Goal: Information Seeking & Learning: Compare options

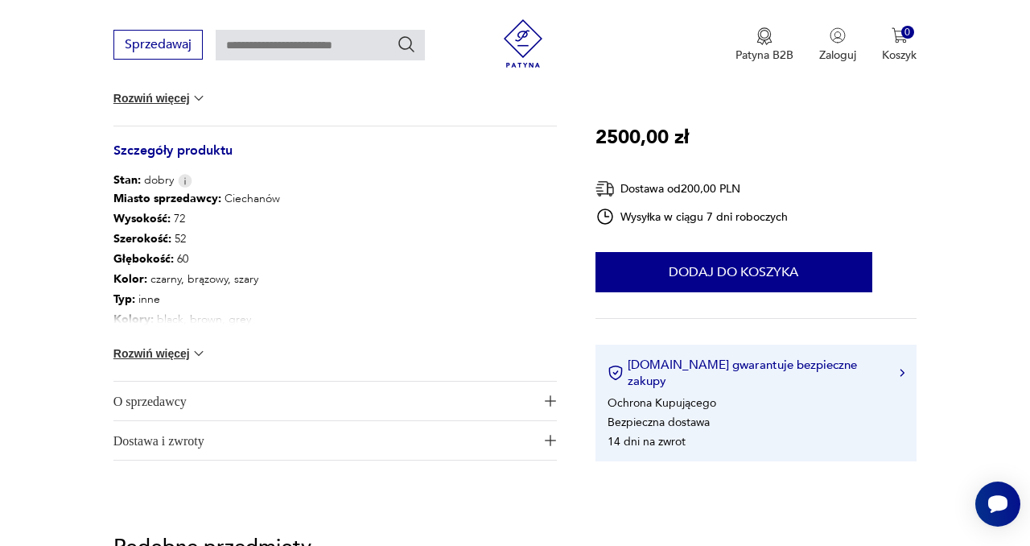
scroll to position [799, 0]
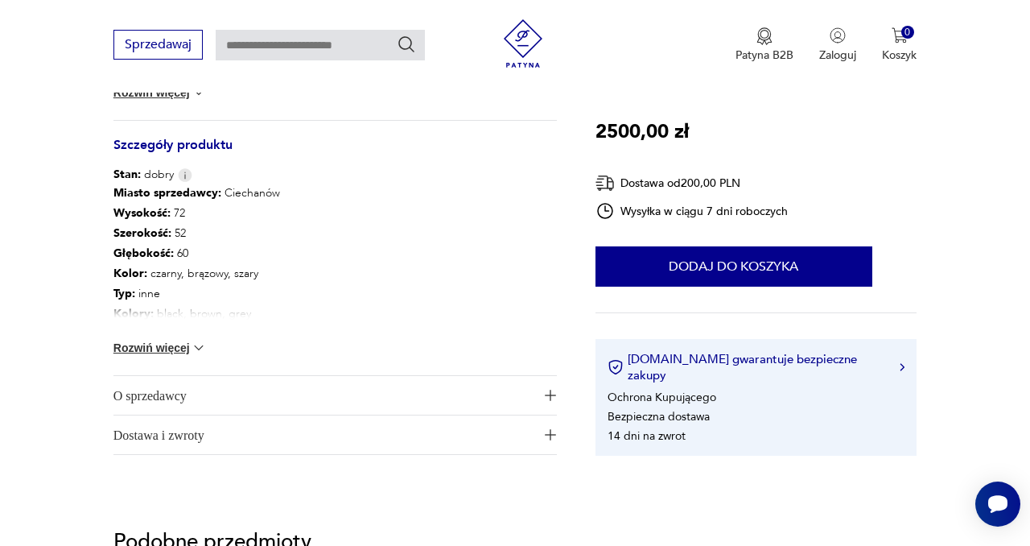
click at [188, 346] on button "Rozwiń więcej" at bounding box center [160, 348] width 93 height 16
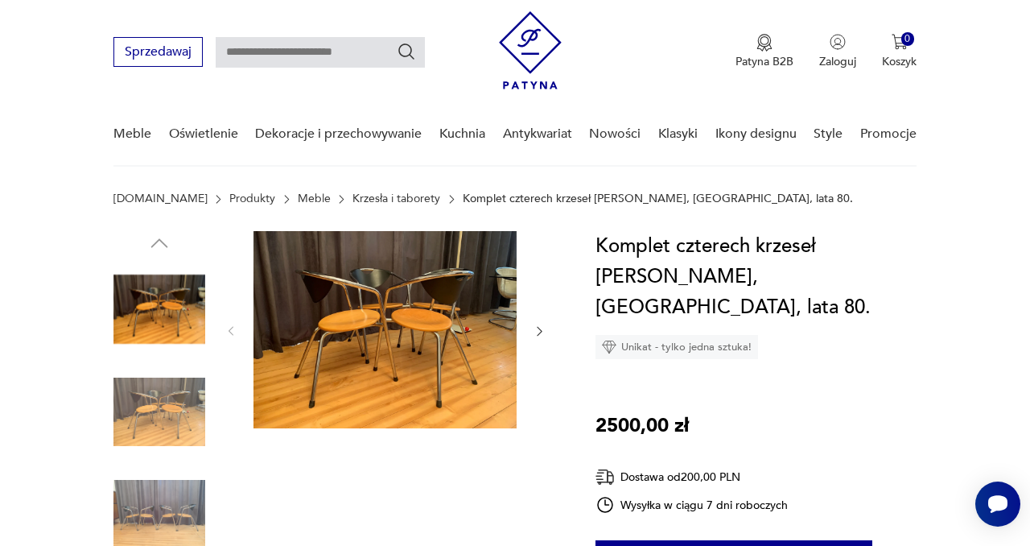
scroll to position [0, 0]
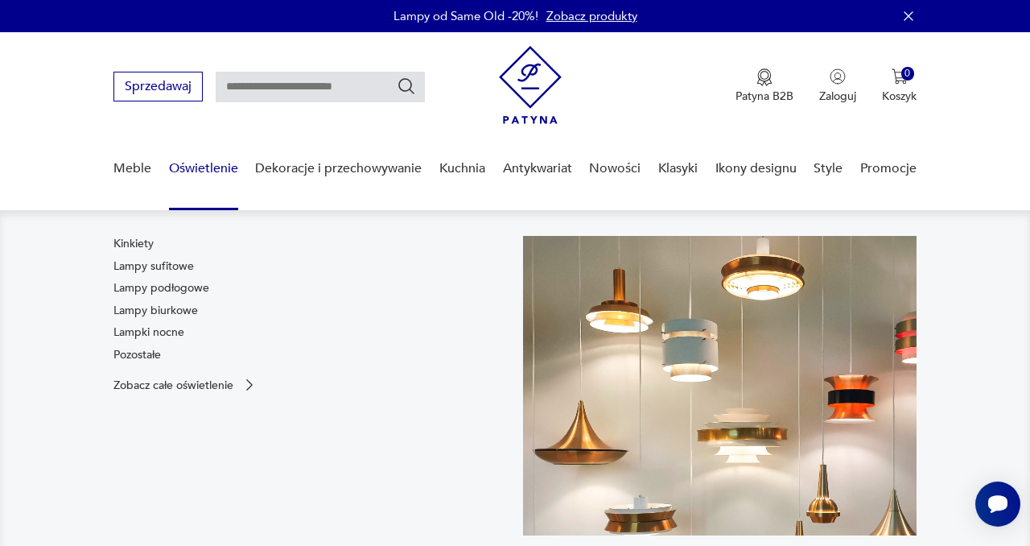
click at [196, 163] on link "Oświetlenie" at bounding box center [203, 169] width 69 height 62
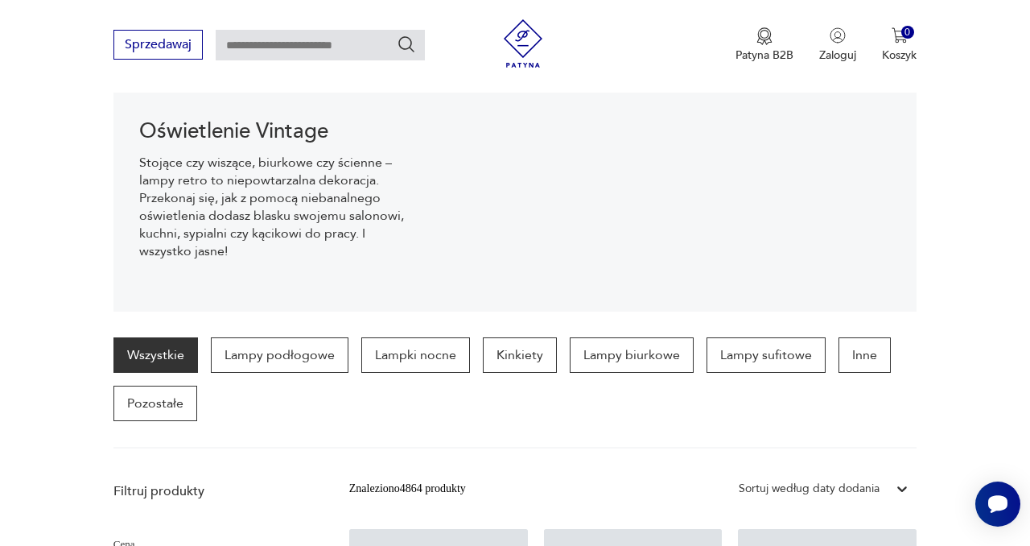
scroll to position [309, 0]
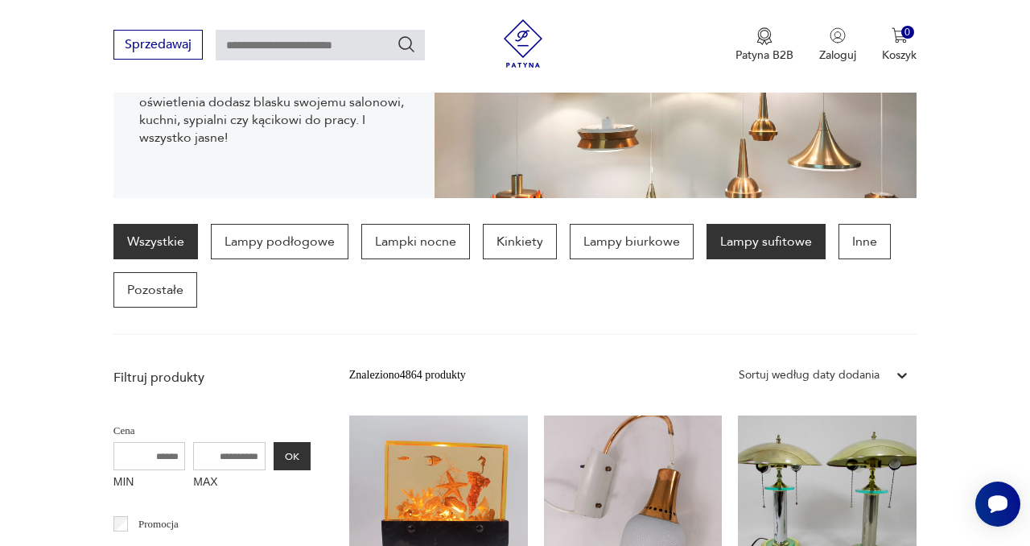
click at [737, 250] on p "Lampy sufitowe" at bounding box center [766, 241] width 119 height 35
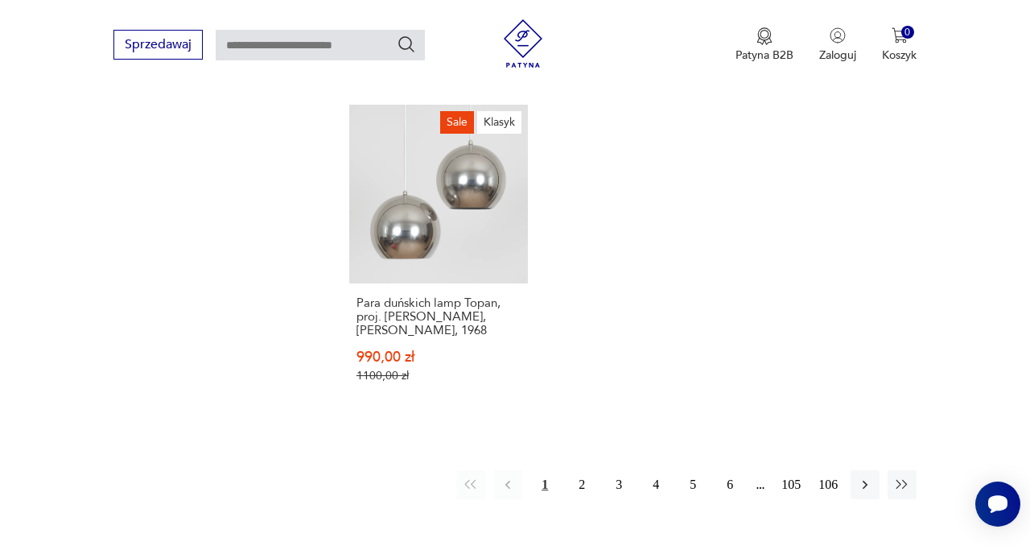
scroll to position [2256, 0]
click at [583, 469] on button "2" at bounding box center [582, 483] width 29 height 29
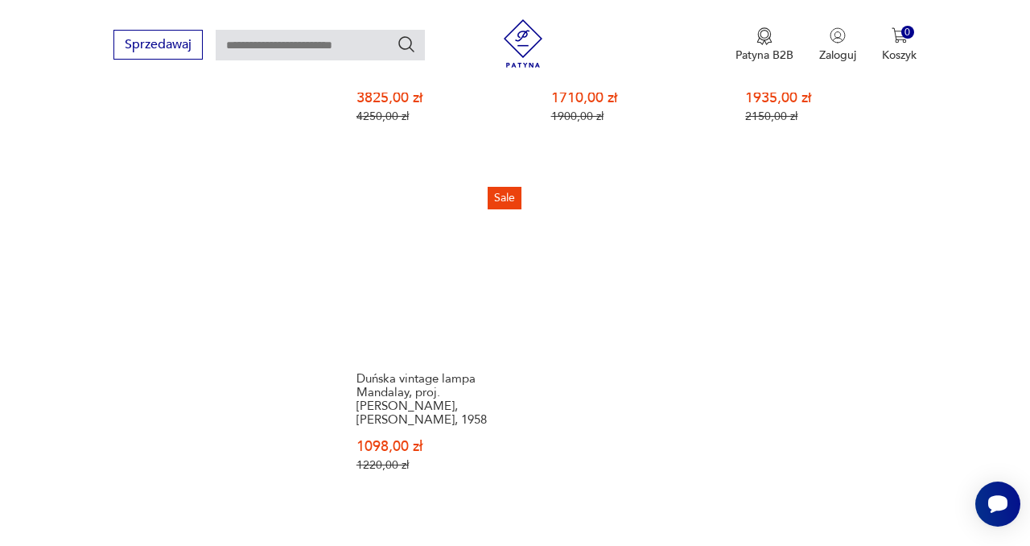
scroll to position [2277, 0]
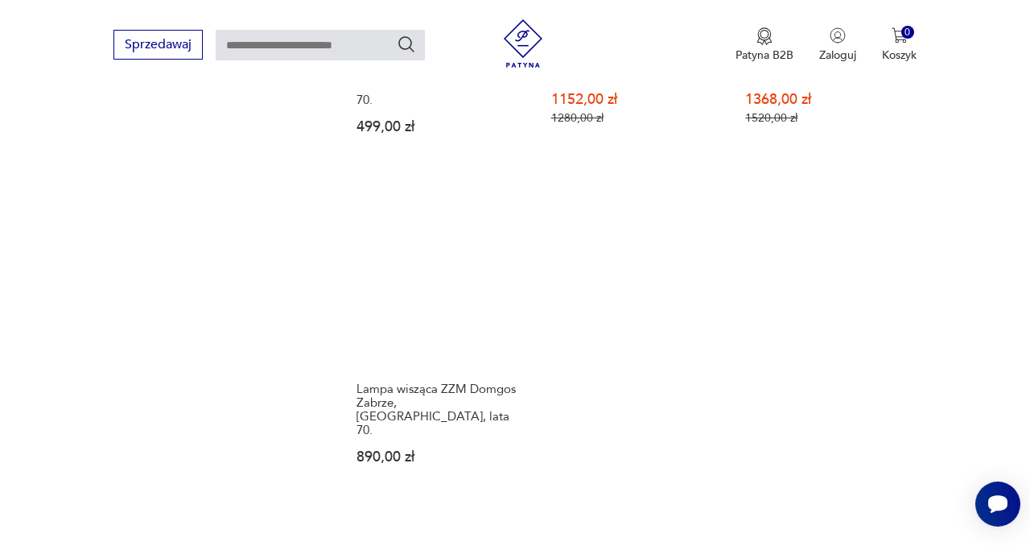
scroll to position [2196, 0]
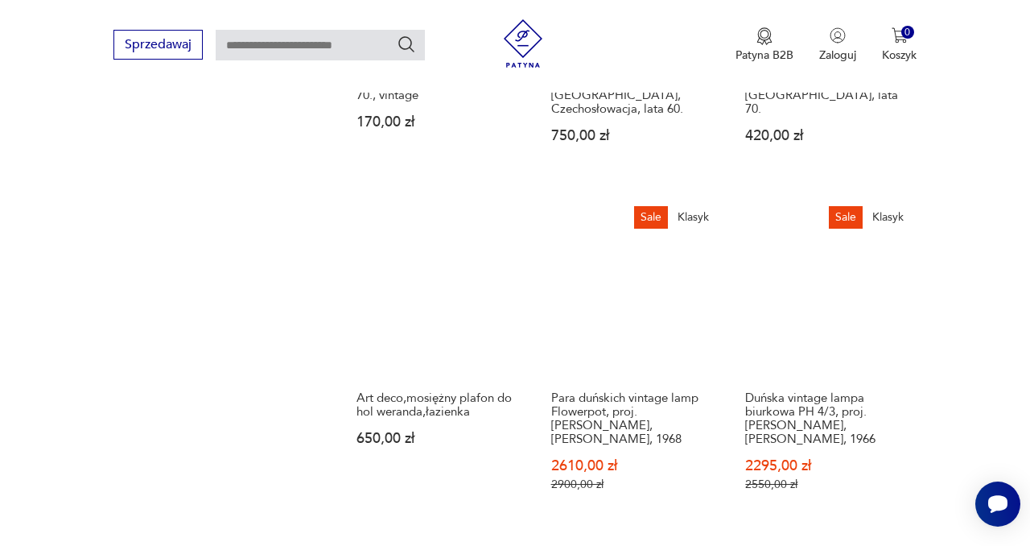
scroll to position [1909, 0]
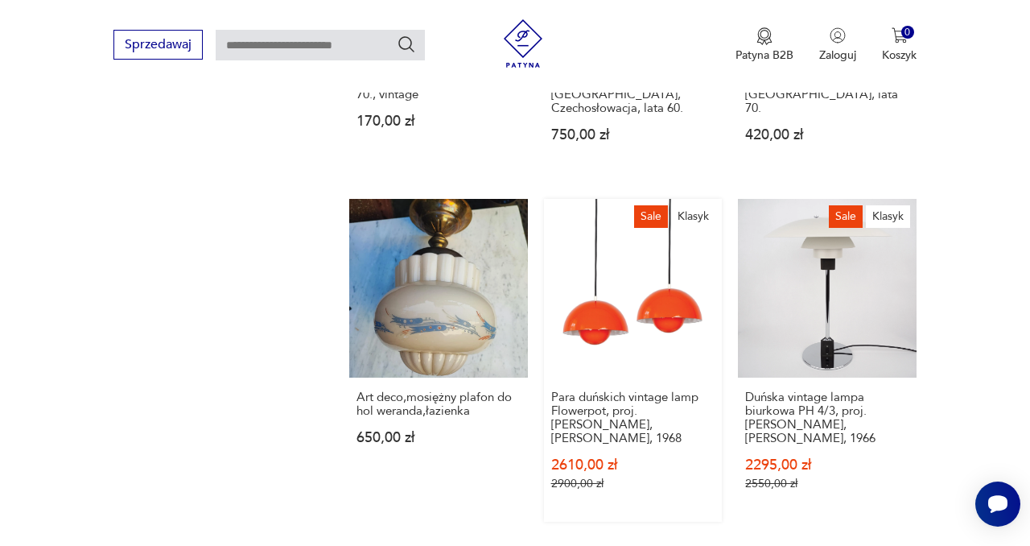
click at [650, 252] on link "Sale Klasyk Para duńskich vintage lamp Flowerpot, proj. [PERSON_NAME], [PERSON_…" at bounding box center [633, 360] width 179 height 323
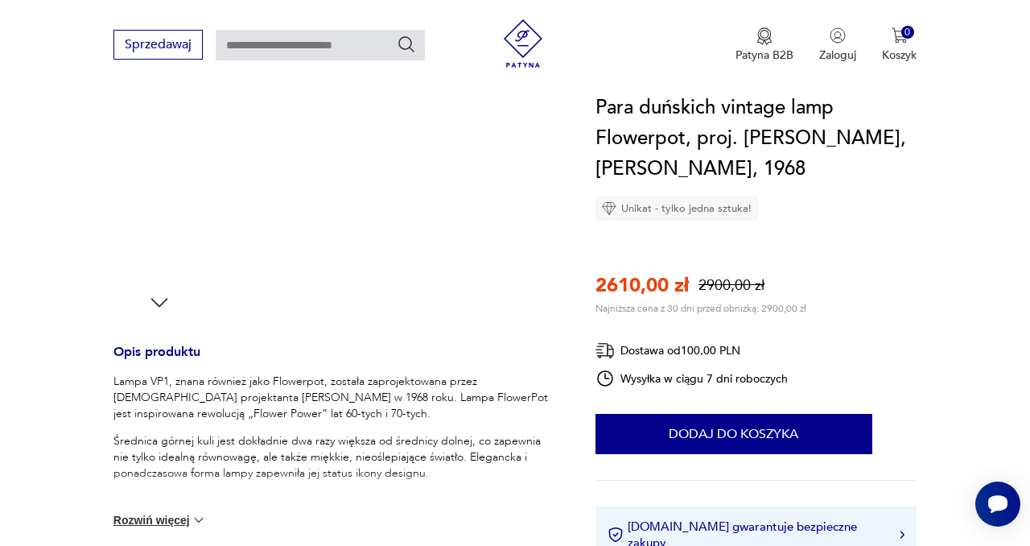
scroll to position [428, 0]
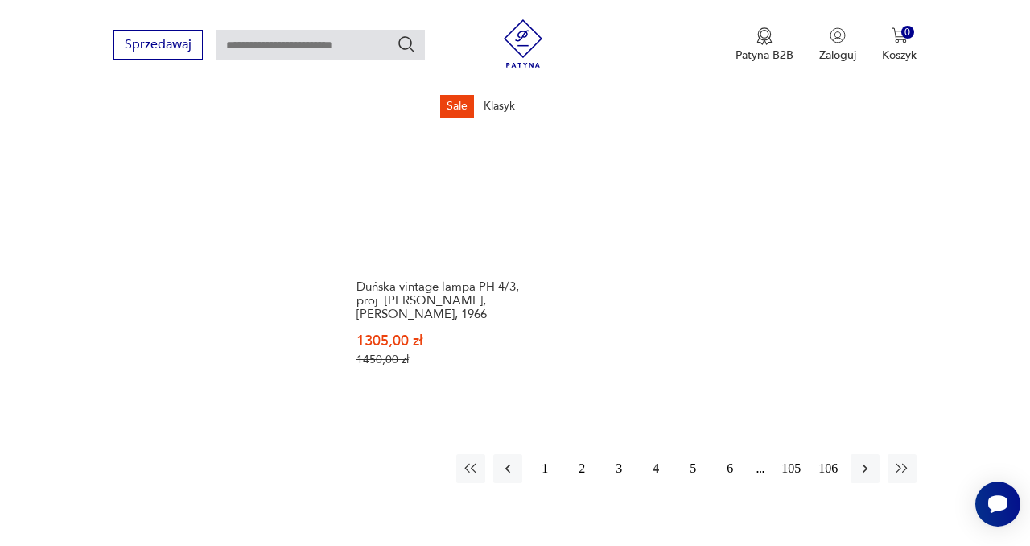
scroll to position [2397, 0]
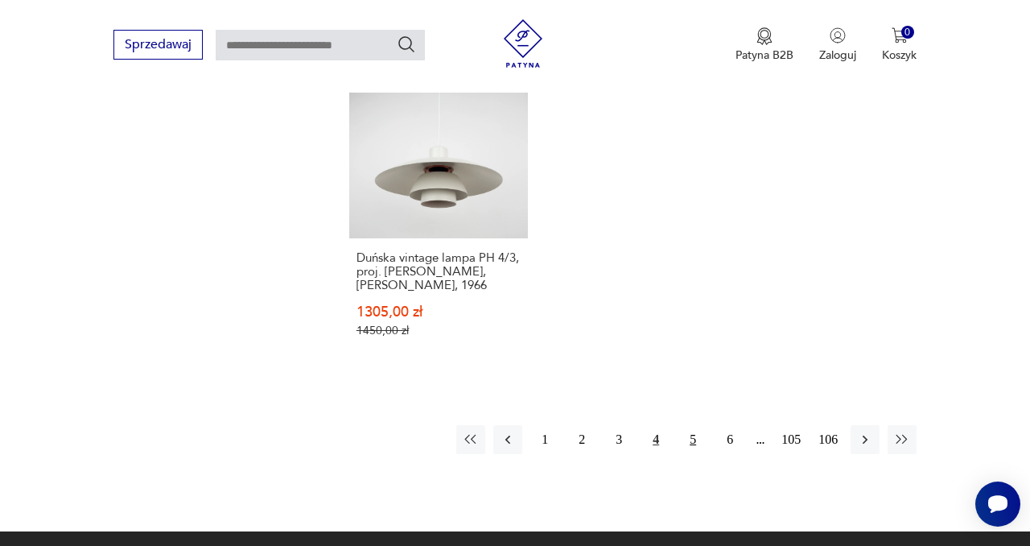
click at [693, 425] on button "5" at bounding box center [693, 439] width 29 height 29
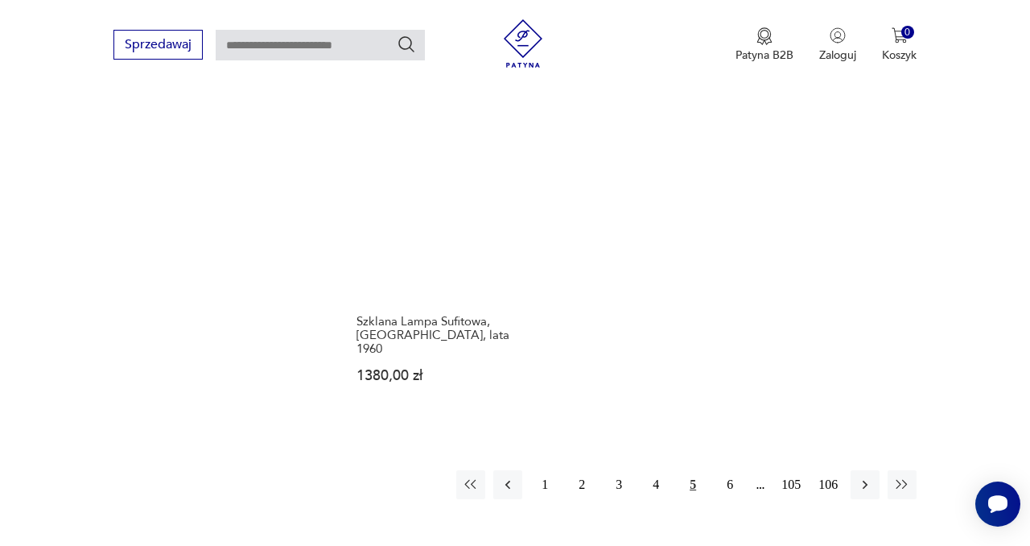
scroll to position [2357, 0]
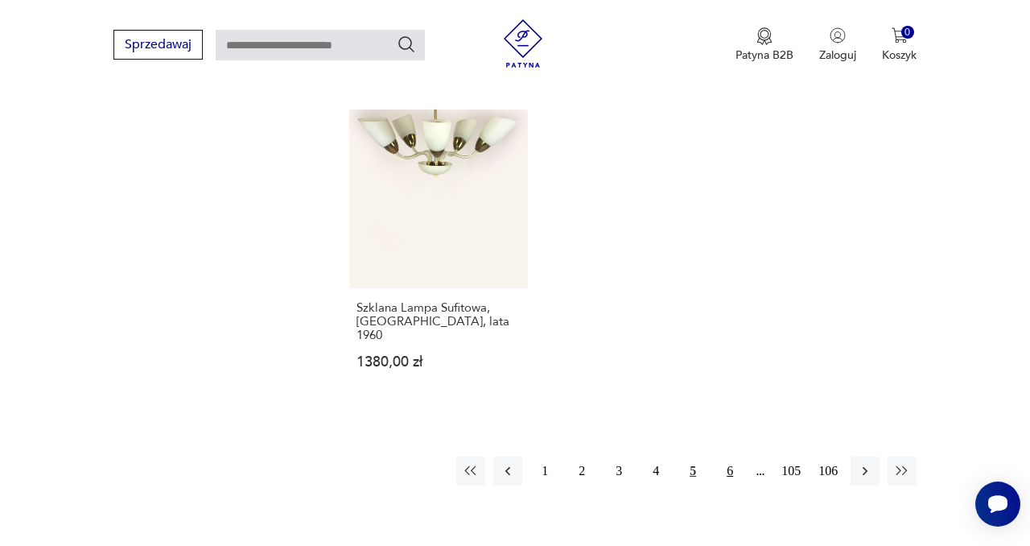
click at [730, 456] on button "6" at bounding box center [730, 470] width 29 height 29
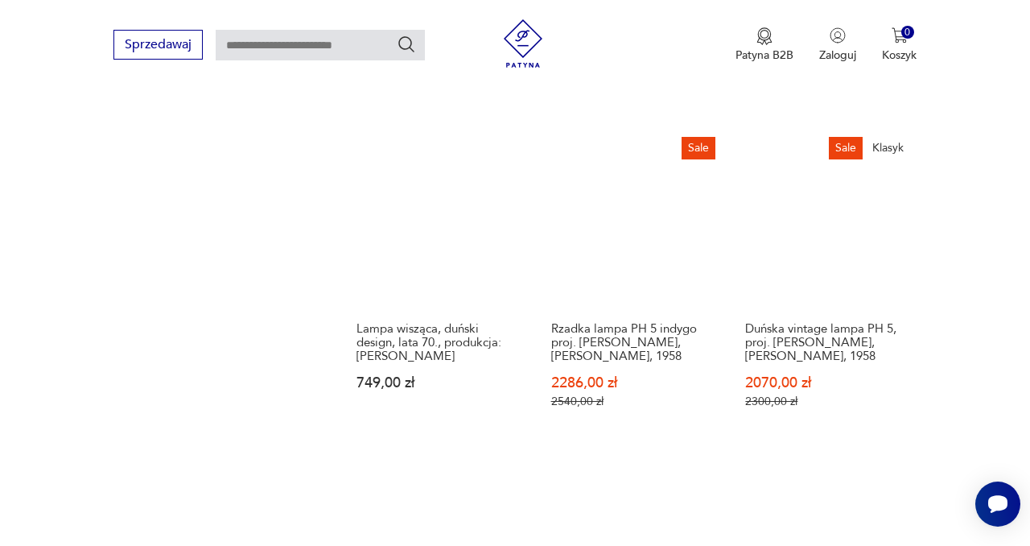
scroll to position [1947, 0]
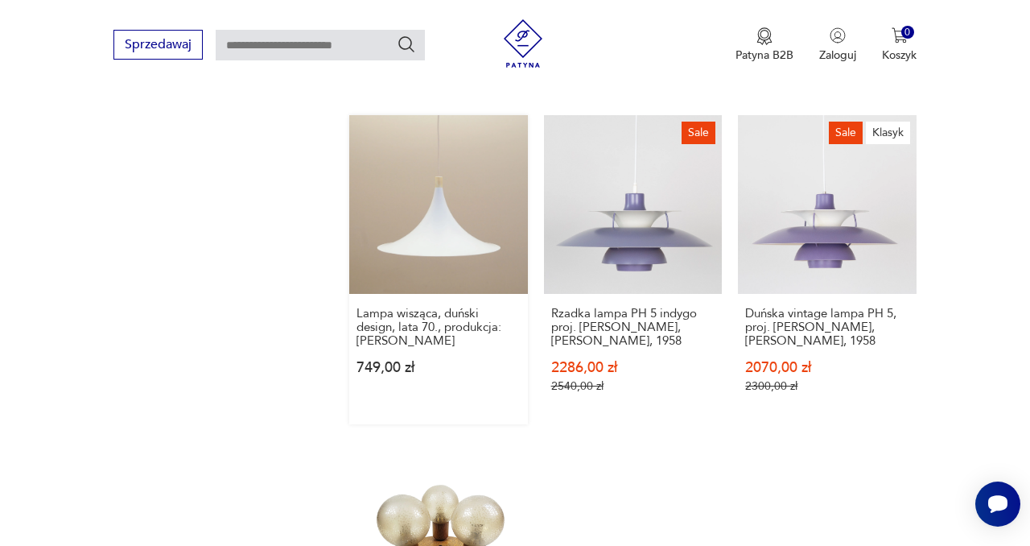
click at [439, 163] on link "Lampa wisząca, duński design, lata 70., produkcja: [PERSON_NAME] 749,00 zł" at bounding box center [438, 269] width 179 height 309
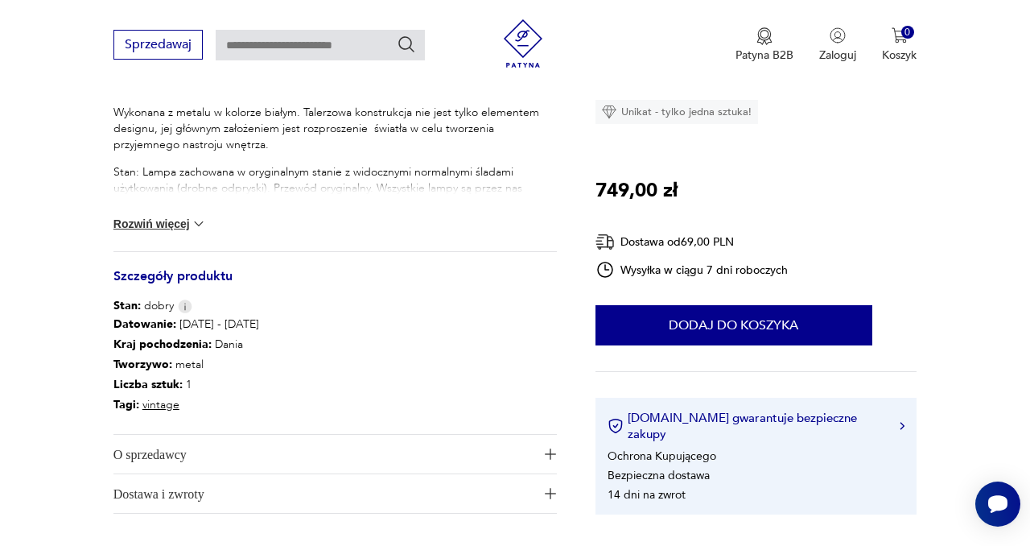
scroll to position [699, 0]
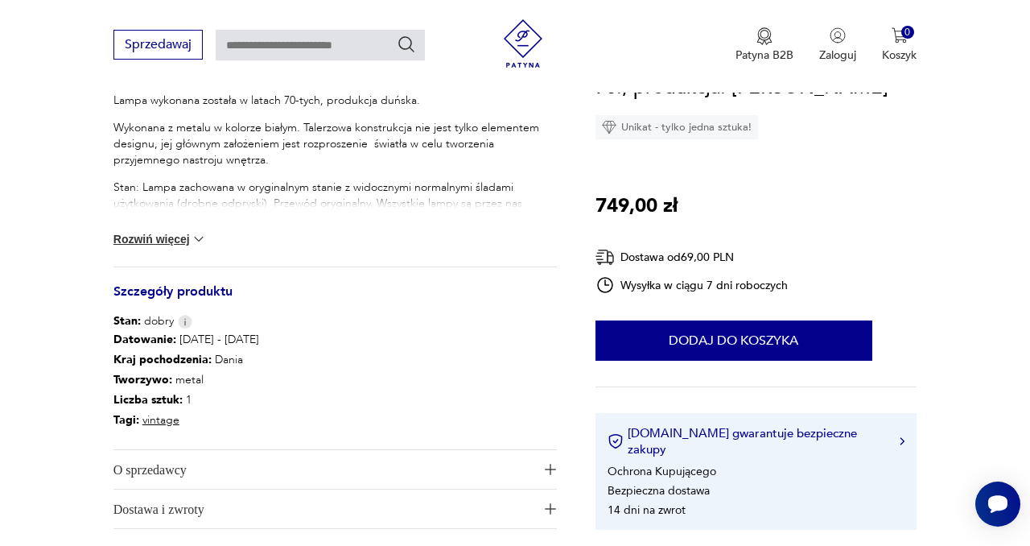
click at [180, 233] on button "Rozwiń więcej" at bounding box center [160, 239] width 93 height 16
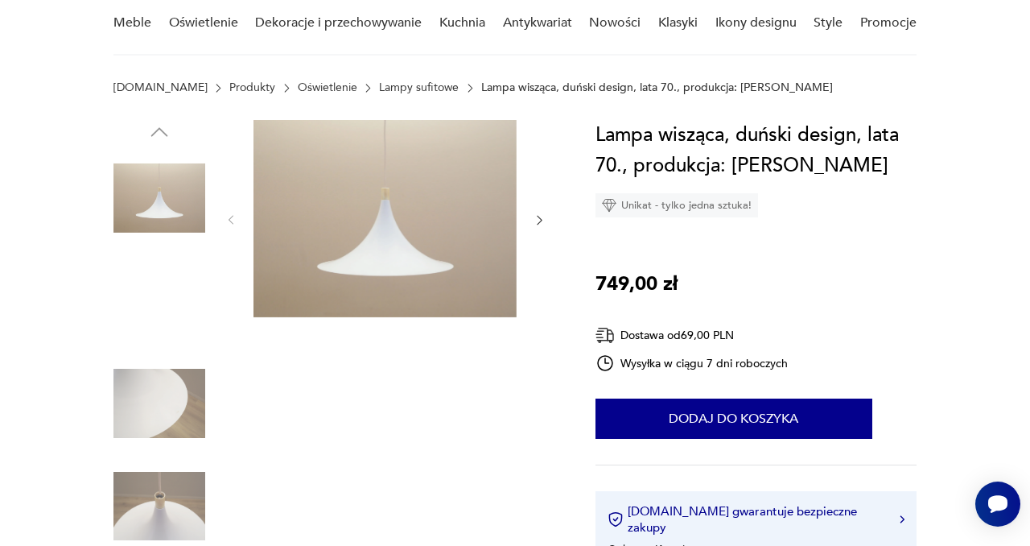
scroll to position [130, 0]
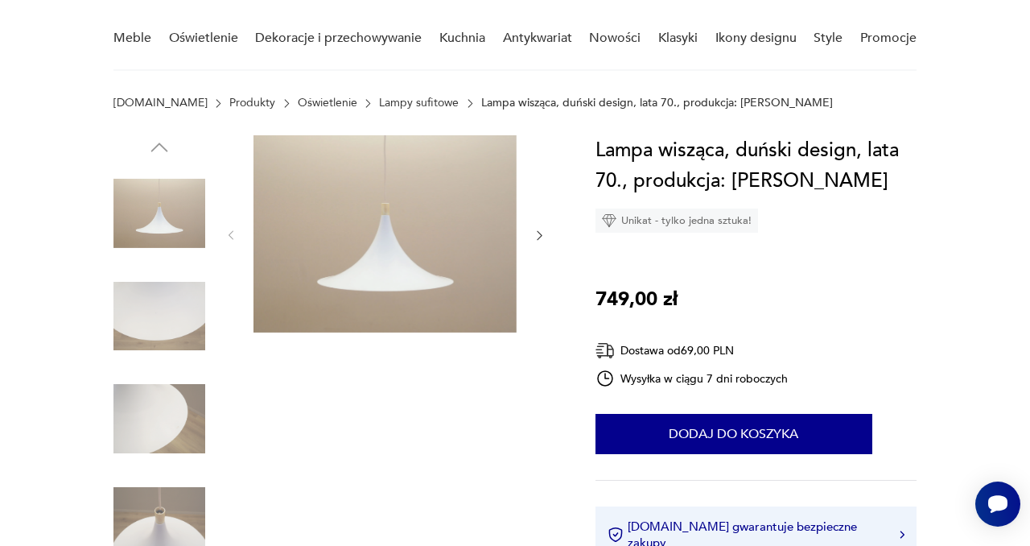
click at [183, 327] on img at bounding box center [160, 316] width 92 height 92
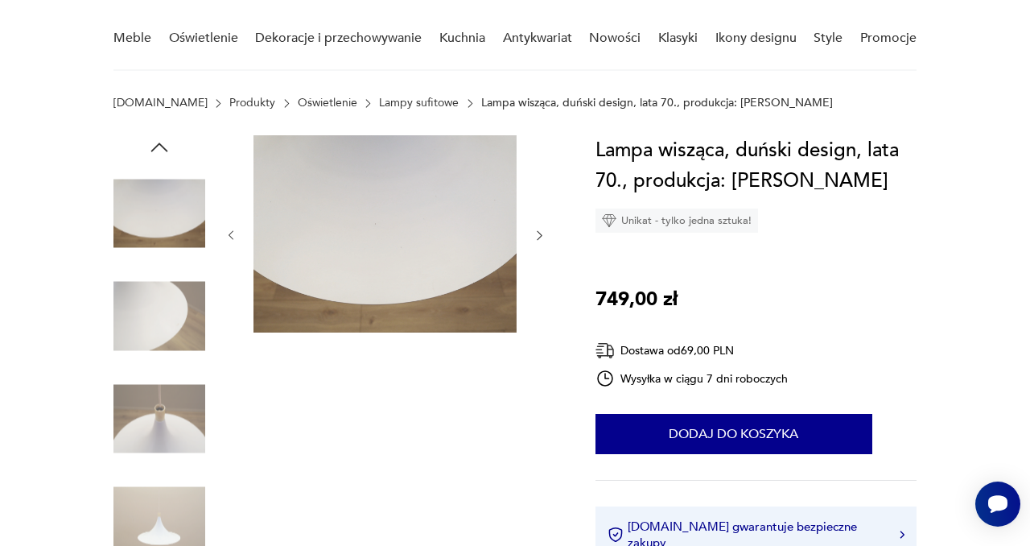
click at [173, 425] on img at bounding box center [160, 419] width 92 height 92
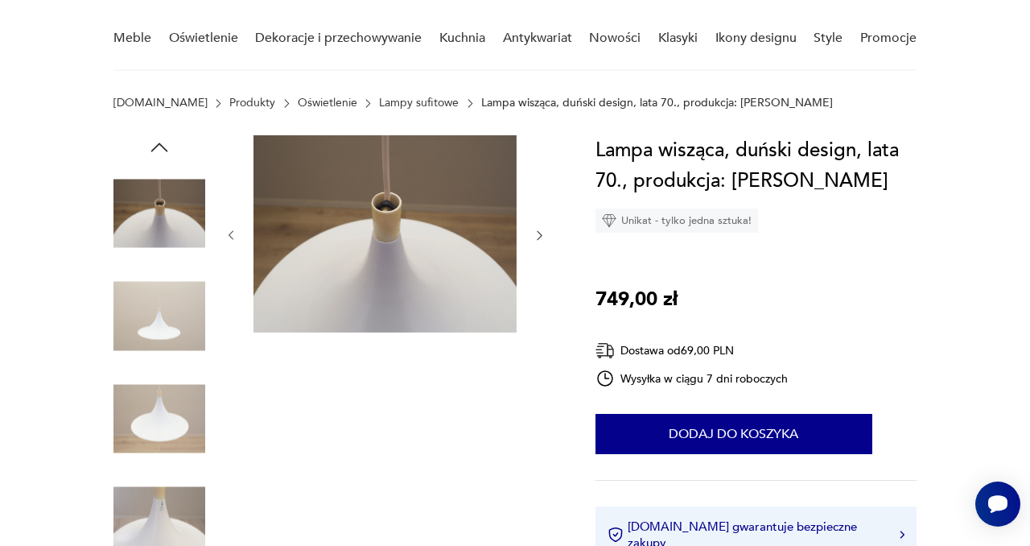
click at [172, 333] on img at bounding box center [160, 316] width 92 height 92
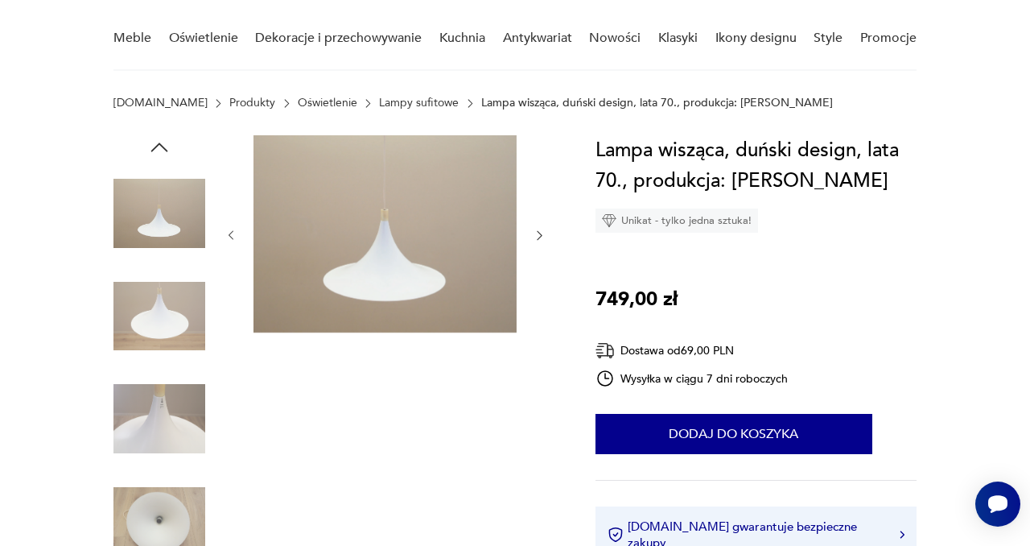
click at [172, 421] on img at bounding box center [160, 419] width 92 height 92
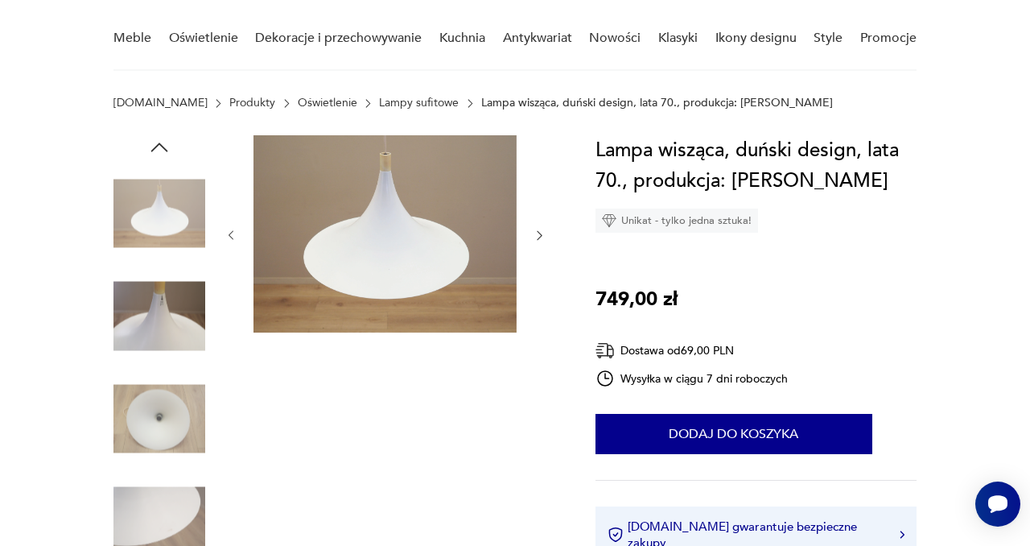
click at [145, 419] on img at bounding box center [160, 419] width 92 height 92
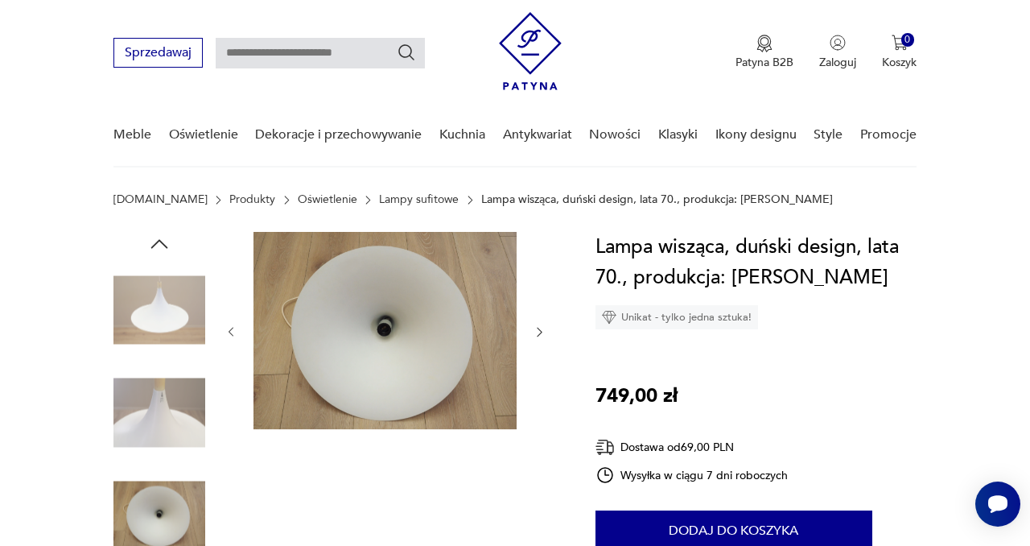
scroll to position [0, 0]
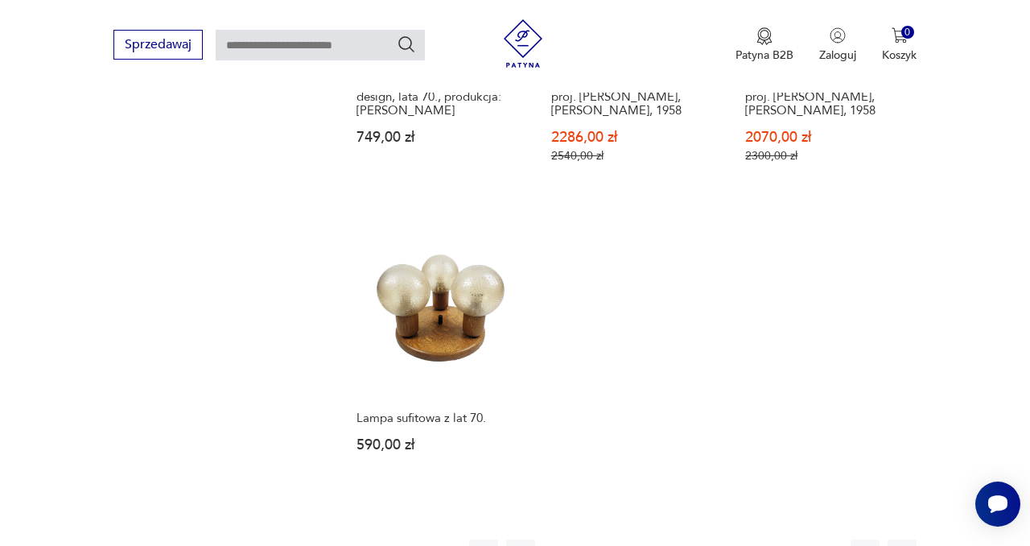
scroll to position [2183, 0]
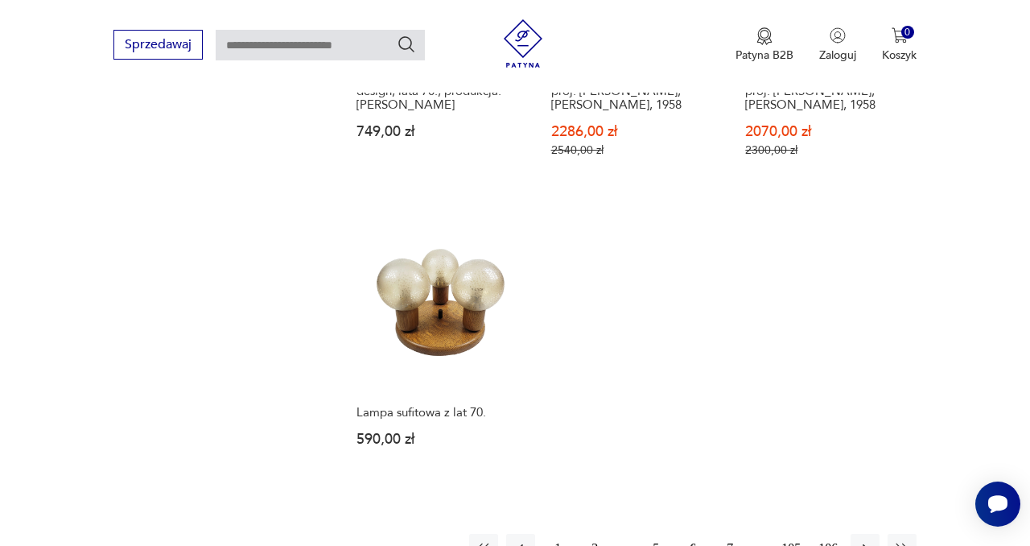
click at [733, 534] on button "7" at bounding box center [730, 548] width 29 height 29
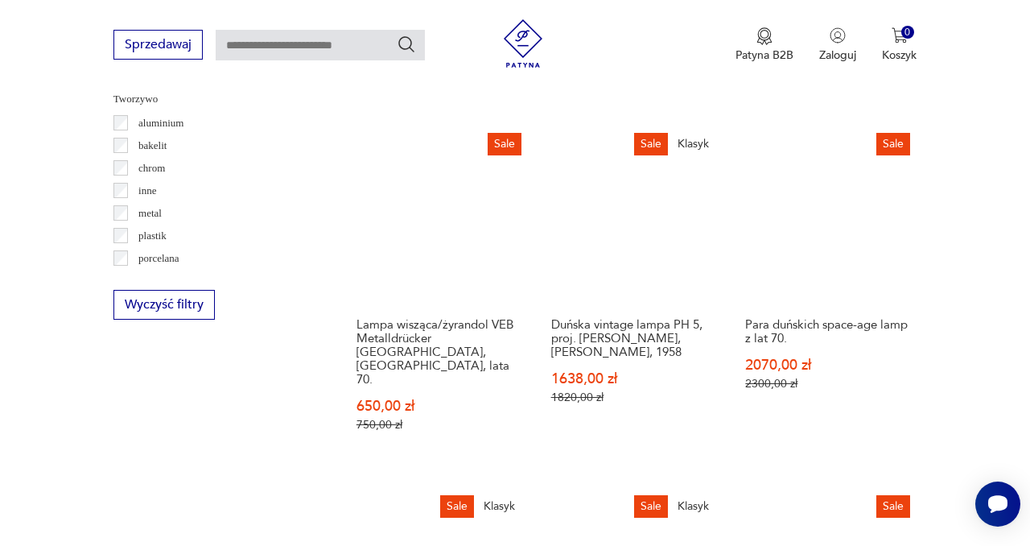
scroll to position [1587, 0]
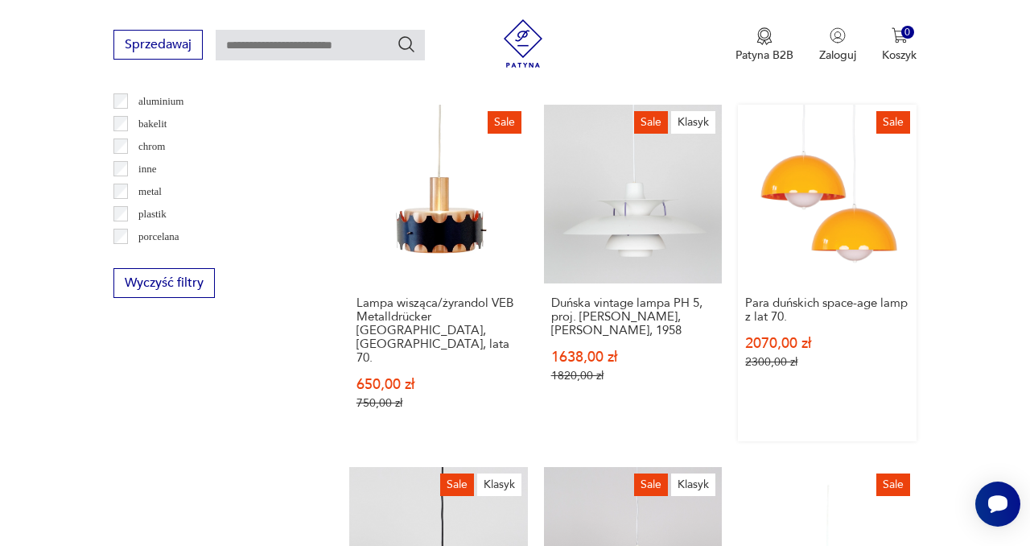
click at [850, 225] on link "Sale Para duńskich space-age lamp z lat 70. 2070,00 zł 2300,00 zł" at bounding box center [827, 273] width 179 height 336
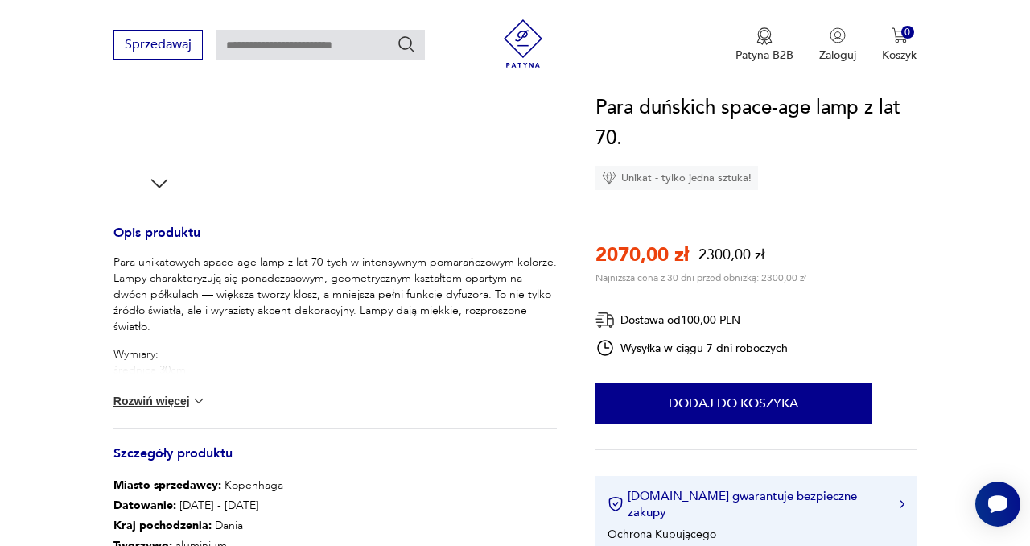
scroll to position [550, 0]
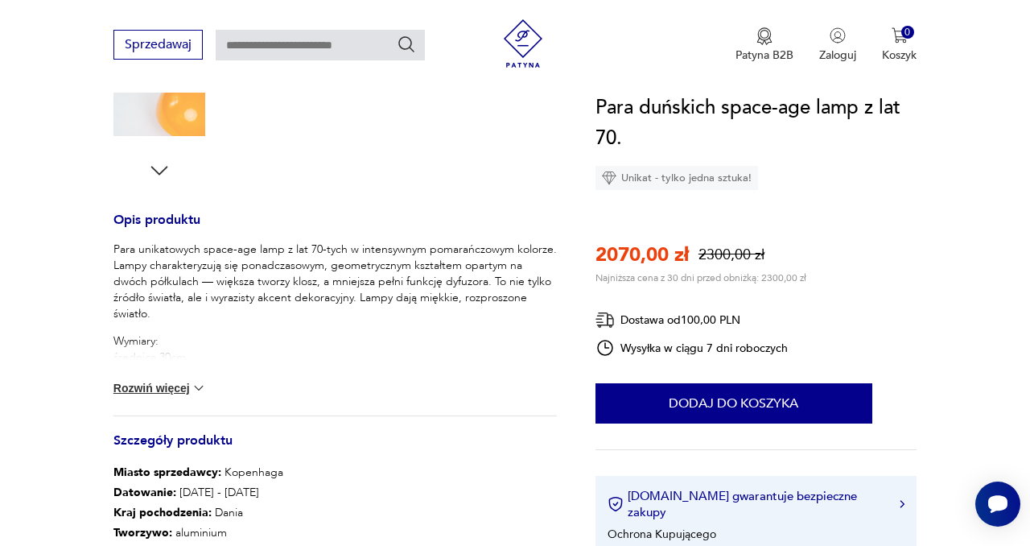
click at [188, 393] on button "Rozwiń więcej" at bounding box center [160, 388] width 93 height 16
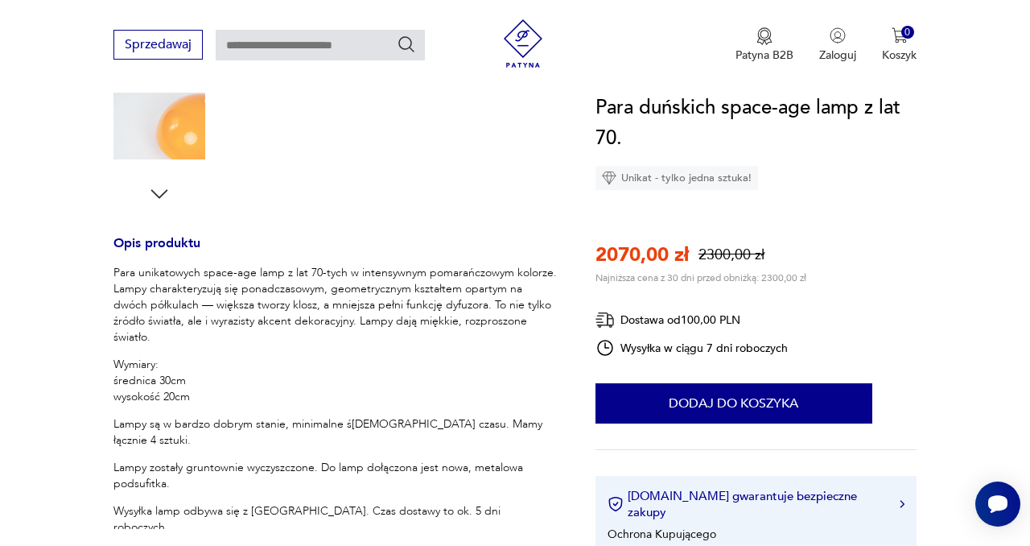
scroll to position [536, 0]
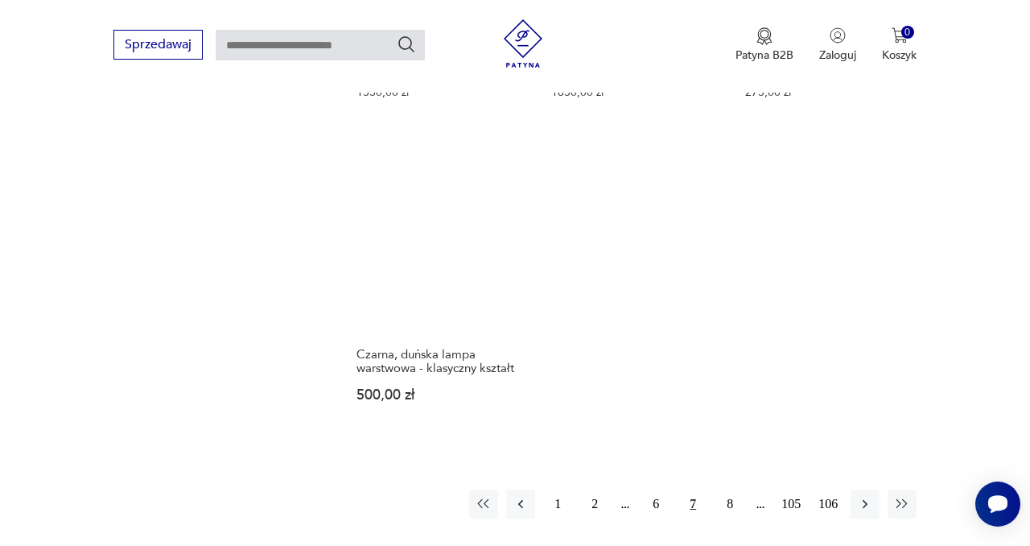
scroll to position [2249, 0]
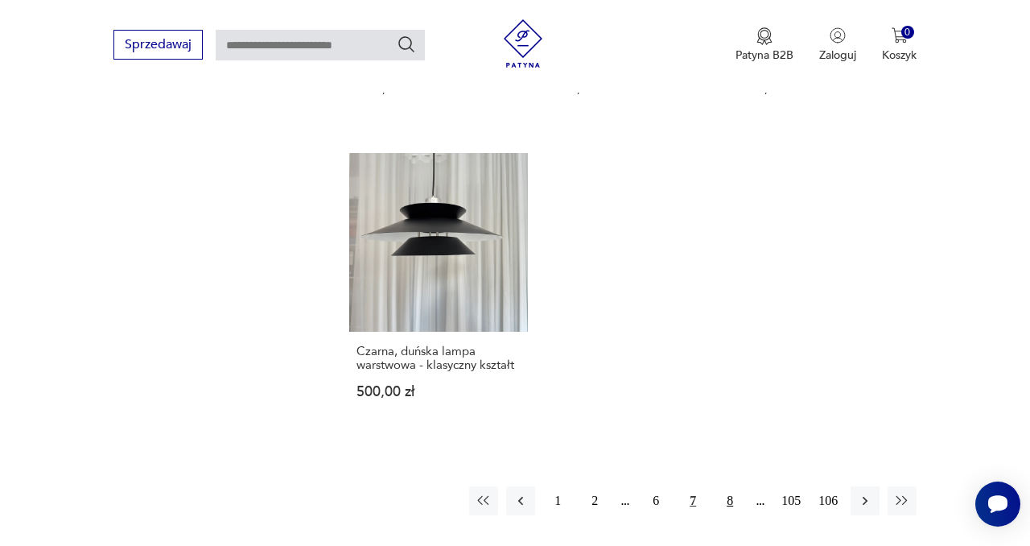
click at [730, 486] on button "8" at bounding box center [730, 500] width 29 height 29
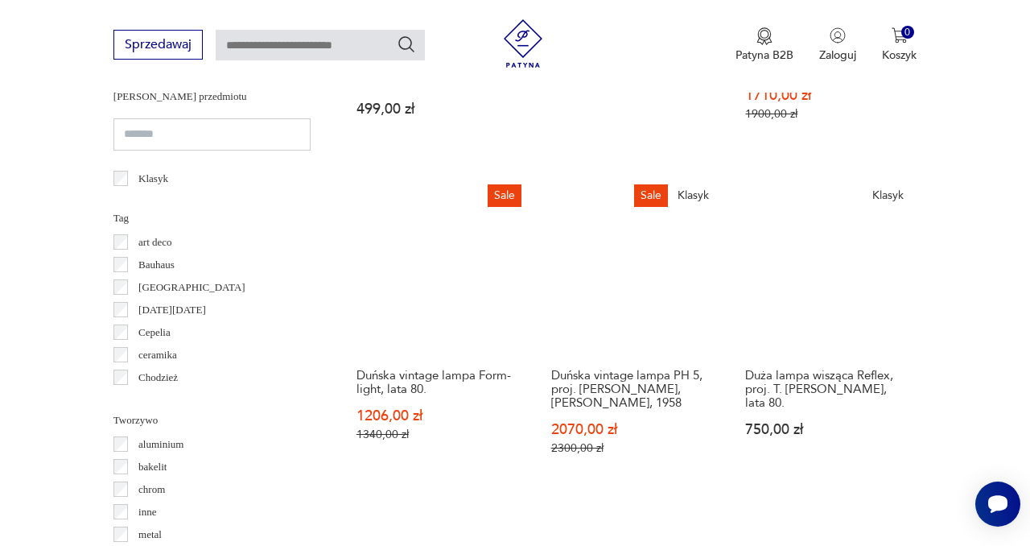
scroll to position [1261, 0]
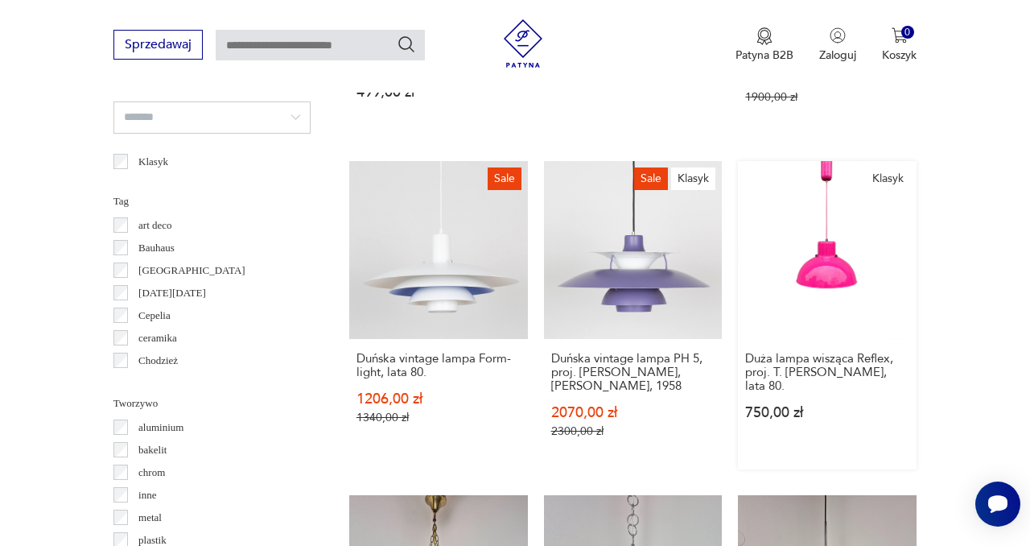
click at [828, 254] on link "Klasyk Duża lampa wisząca Reflex, proj. T. [PERSON_NAME], lata 80. 750,00 zł" at bounding box center [827, 315] width 179 height 309
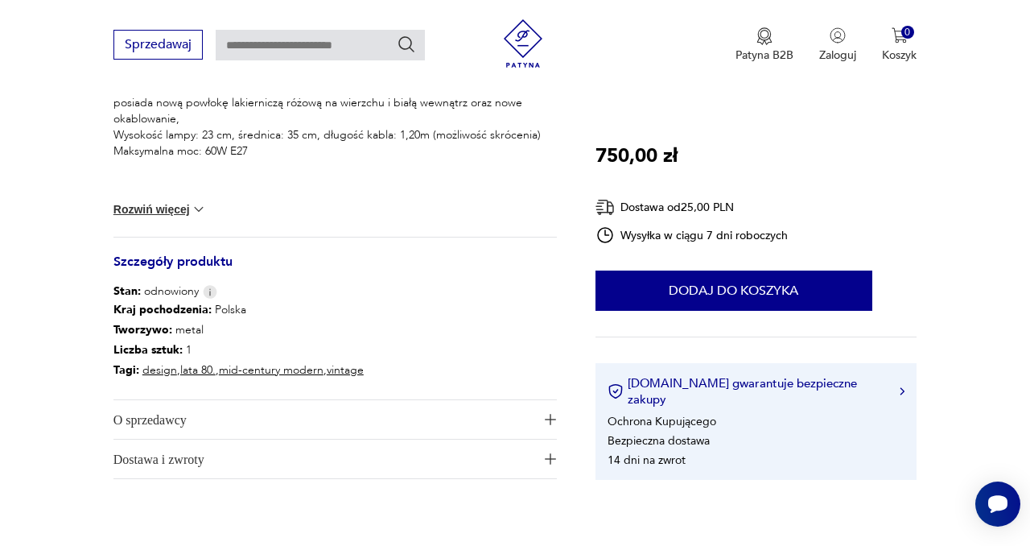
scroll to position [678, 0]
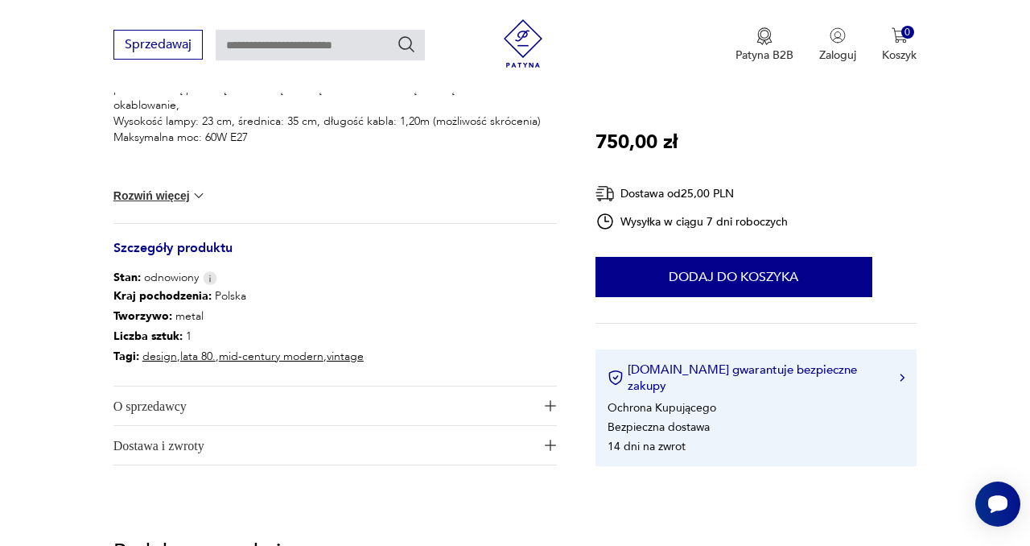
click at [551, 405] on img "button" at bounding box center [550, 405] width 11 height 11
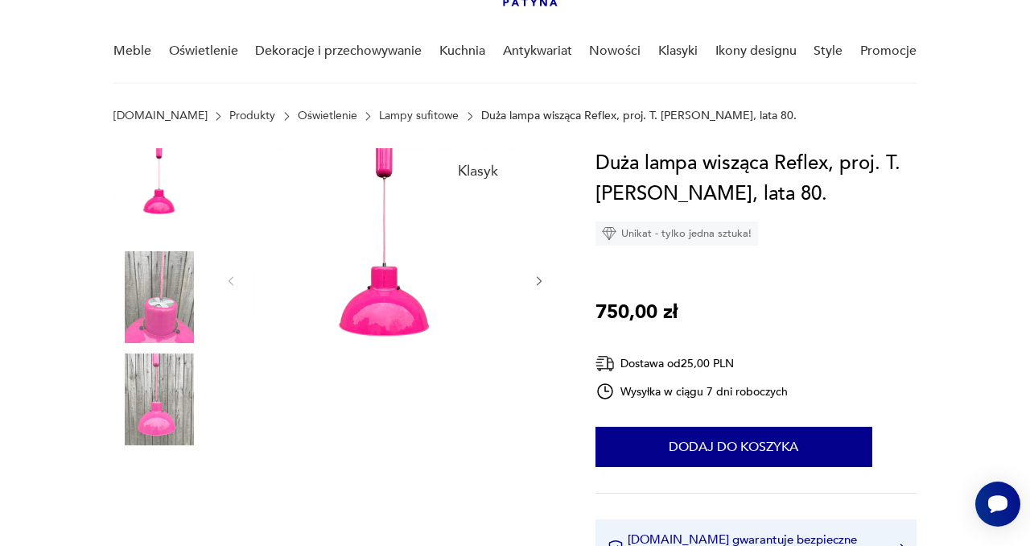
scroll to position [113, 0]
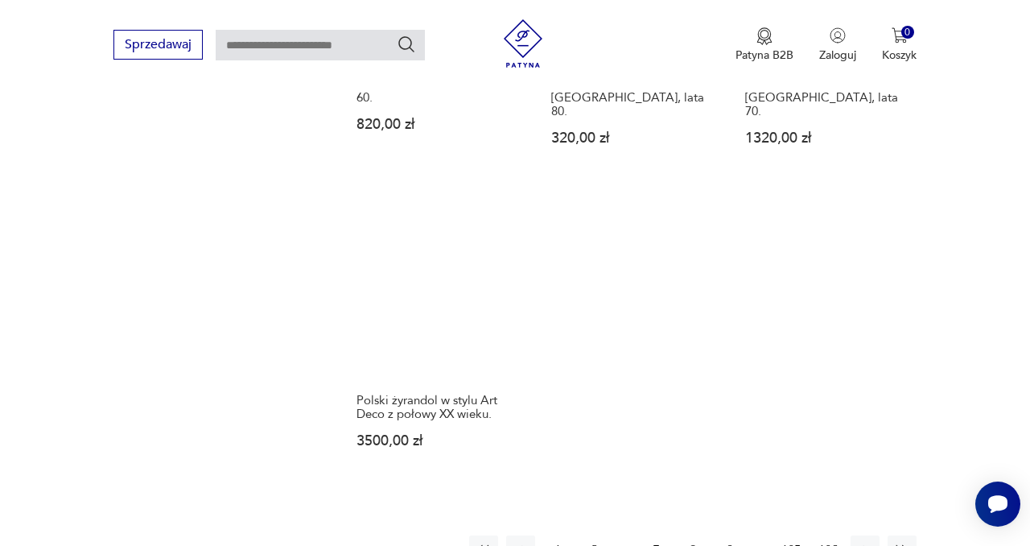
scroll to position [2232, 0]
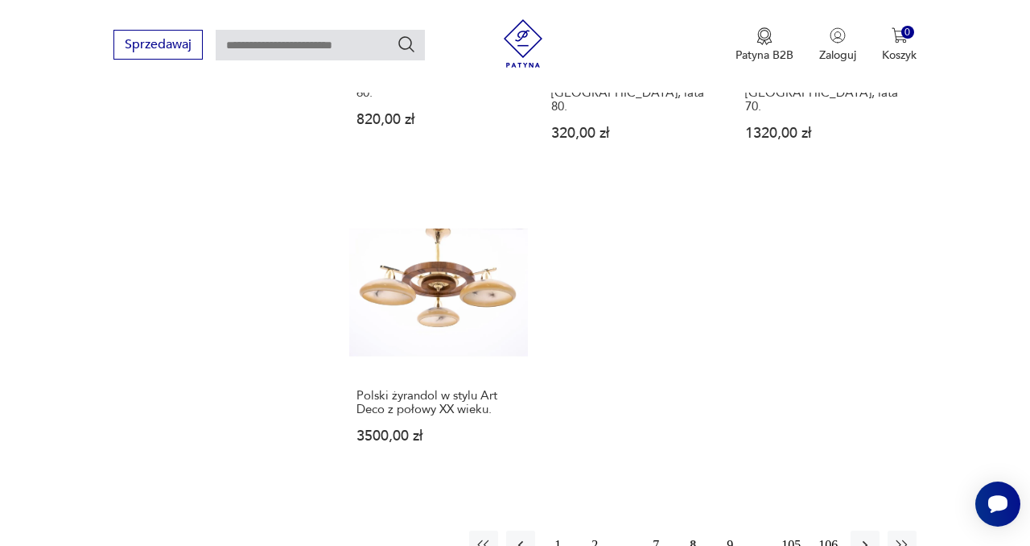
click at [729, 530] on button "9" at bounding box center [730, 544] width 29 height 29
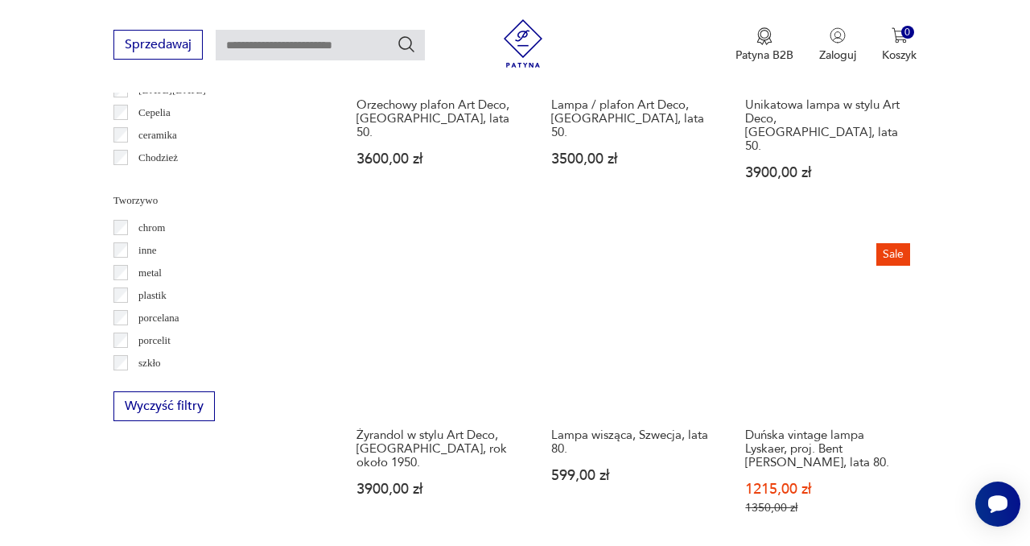
scroll to position [1469, 0]
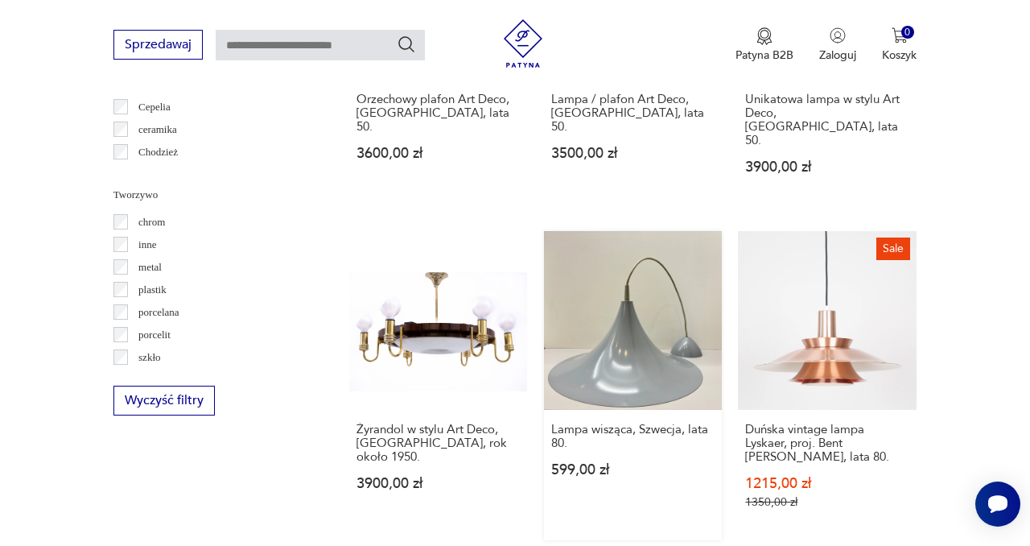
click at [633, 324] on link "Lampa wisząca, Szwecja, lata 80. 599,00 zł" at bounding box center [633, 385] width 179 height 309
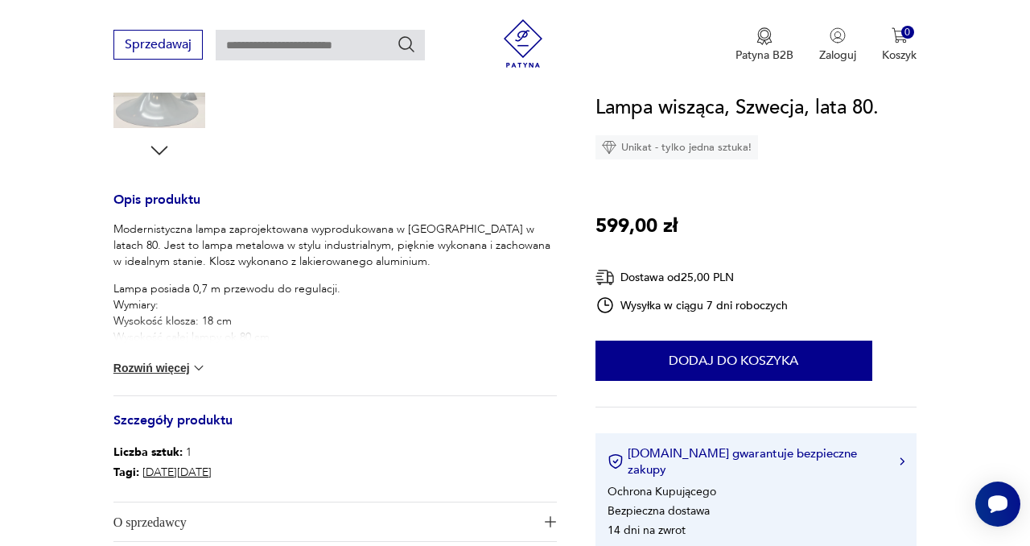
scroll to position [567, 0]
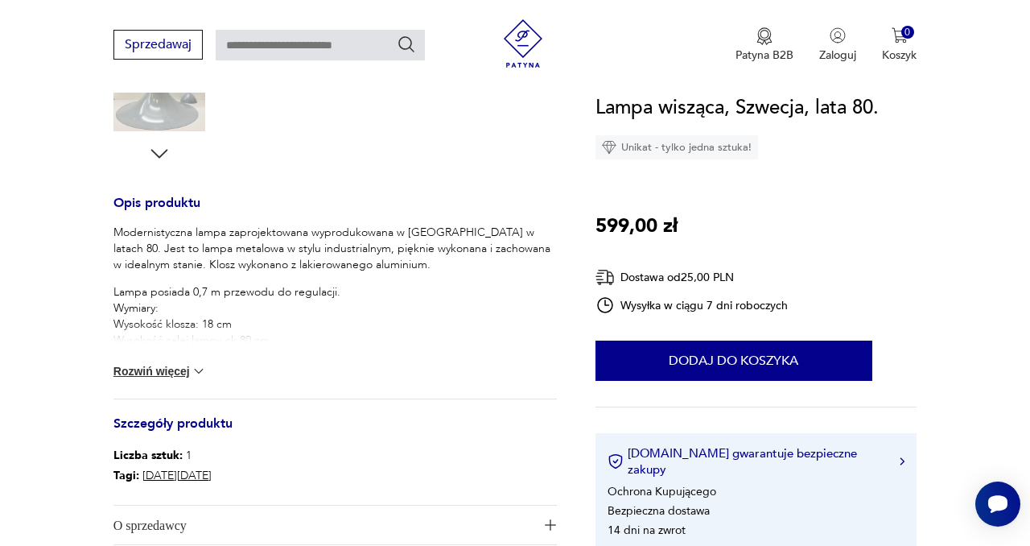
click at [200, 367] on img at bounding box center [199, 371] width 16 height 16
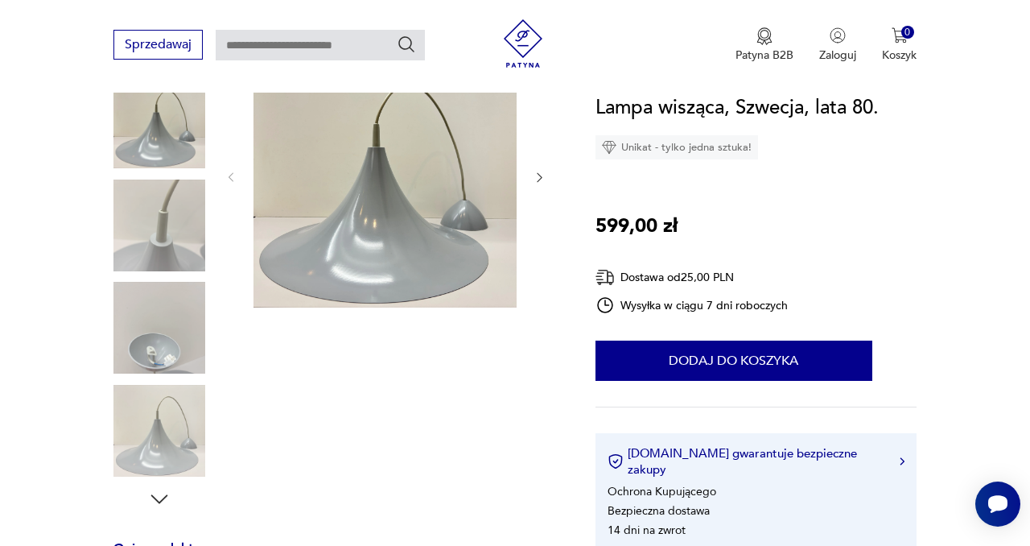
scroll to position [206, 0]
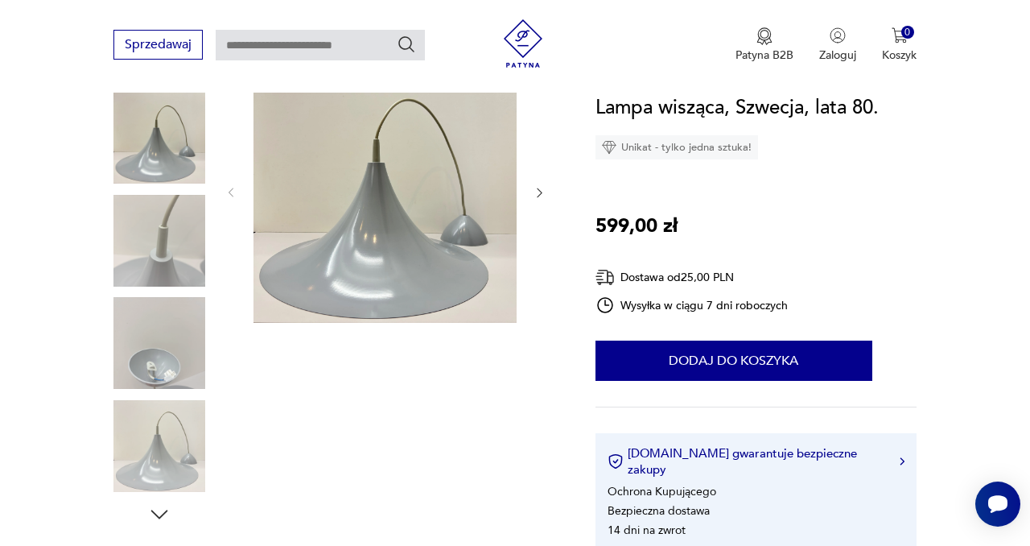
click at [380, 250] on img at bounding box center [385, 191] width 263 height 263
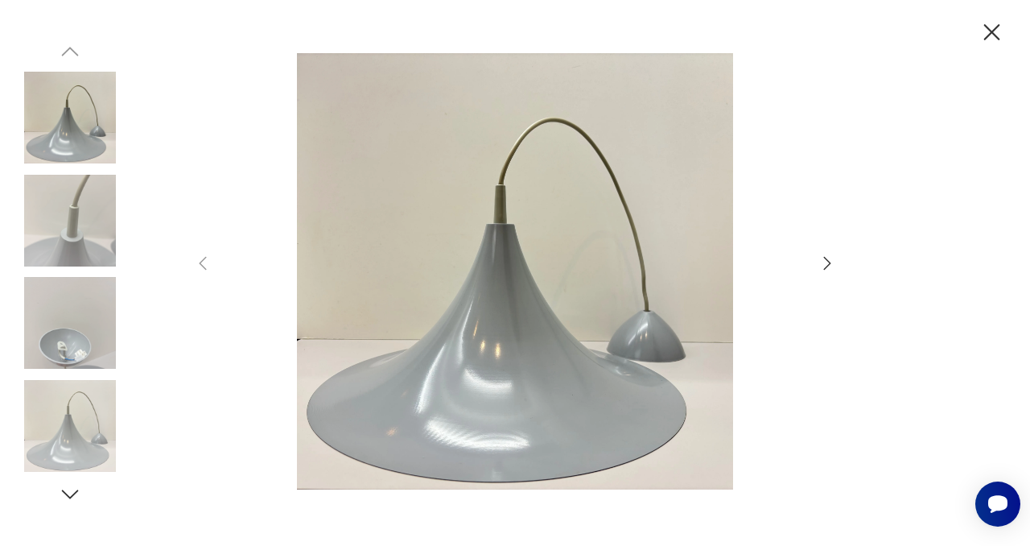
click at [828, 260] on icon "button" at bounding box center [827, 263] width 7 height 13
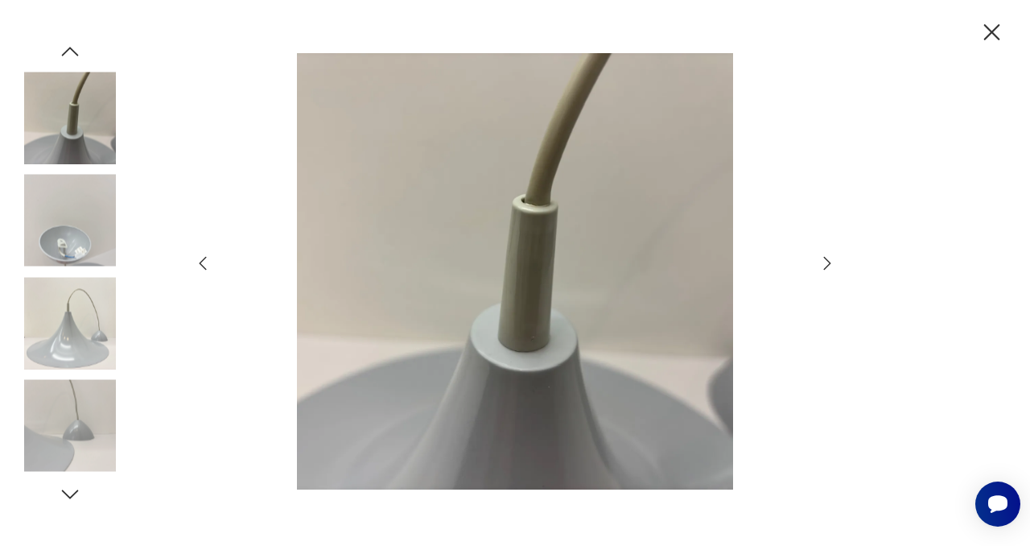
click at [828, 260] on icon "button" at bounding box center [827, 263] width 7 height 13
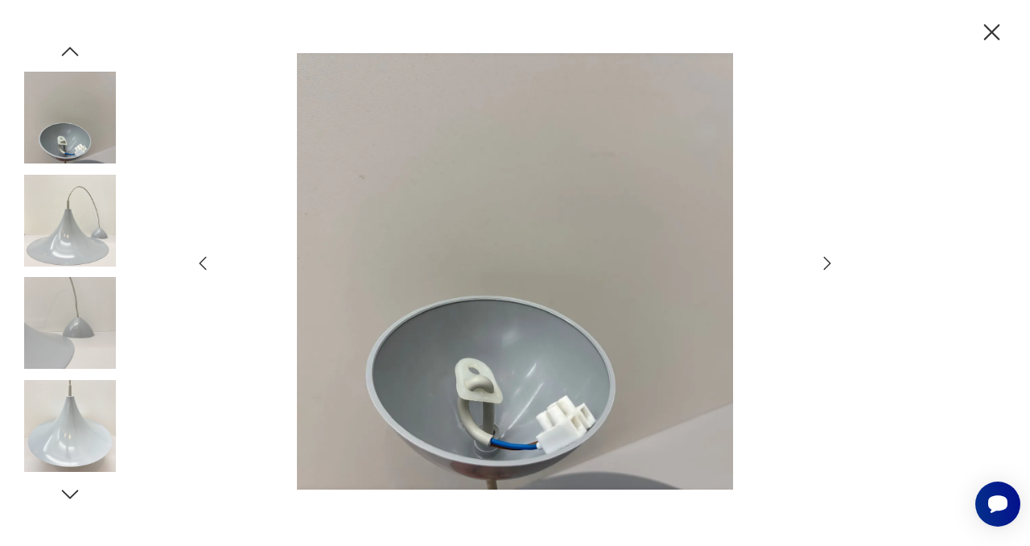
click at [828, 260] on icon "button" at bounding box center [827, 263] width 7 height 13
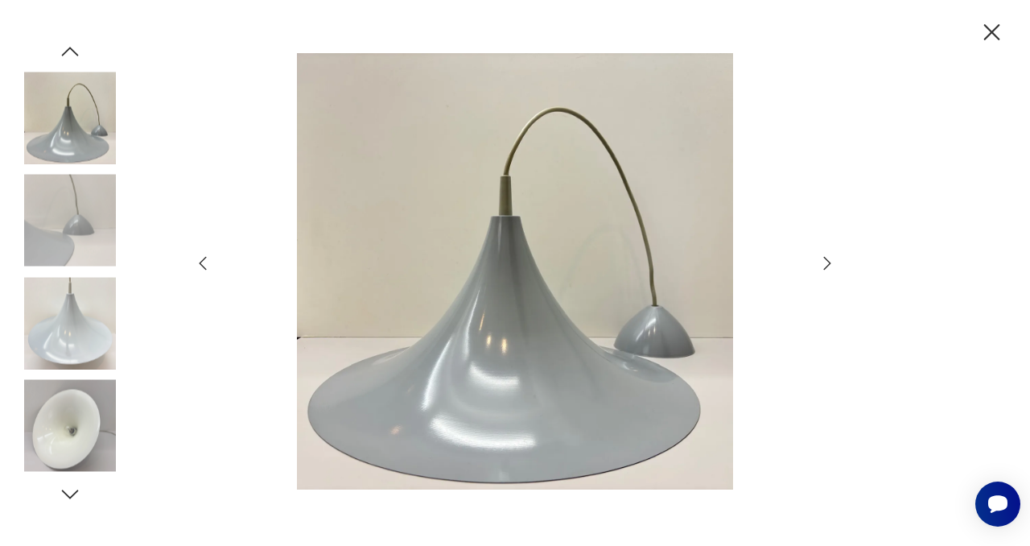
click at [828, 260] on icon "button" at bounding box center [827, 263] width 7 height 13
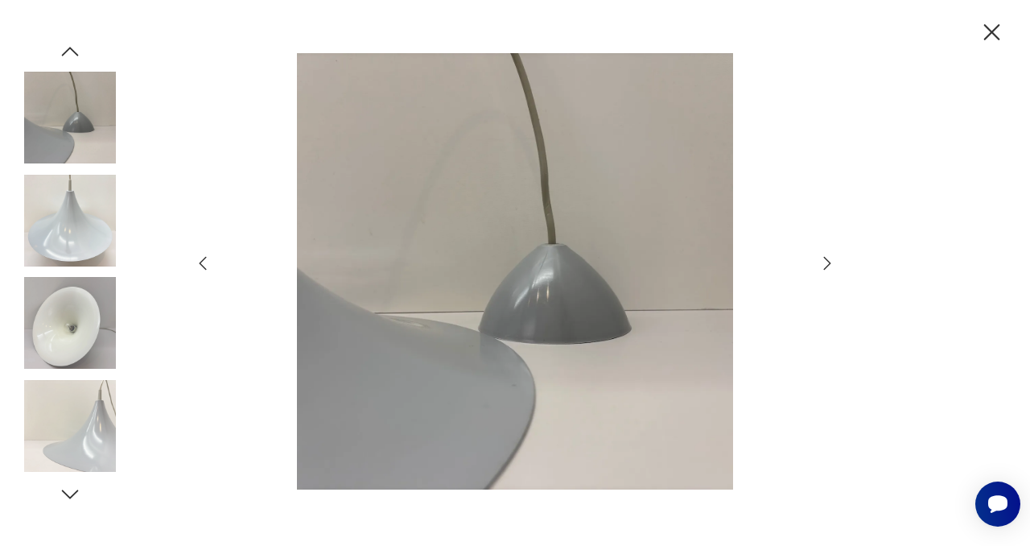
click at [828, 260] on icon "button" at bounding box center [827, 263] width 7 height 13
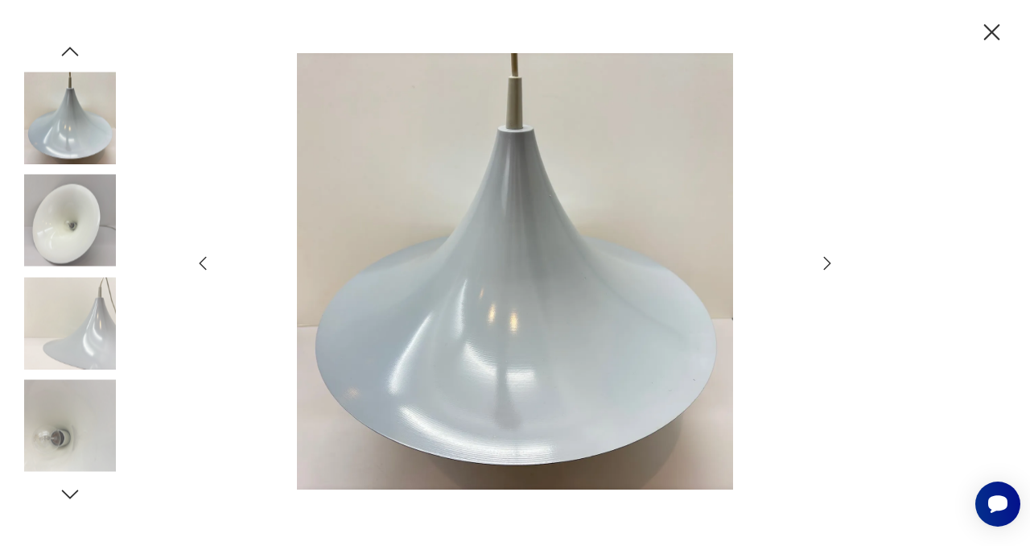
click at [828, 260] on icon "button" at bounding box center [827, 263] width 7 height 13
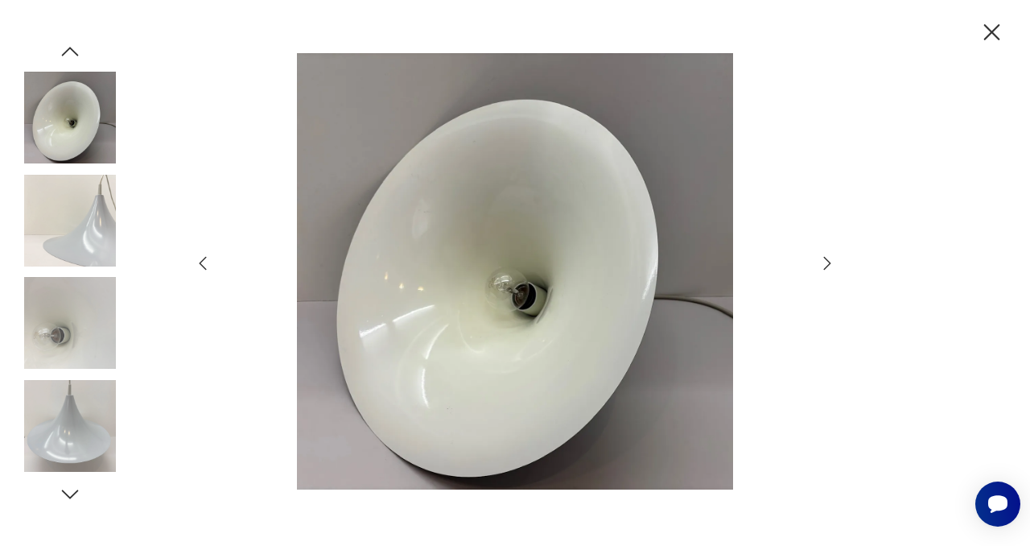
click at [828, 260] on icon "button" at bounding box center [827, 263] width 7 height 13
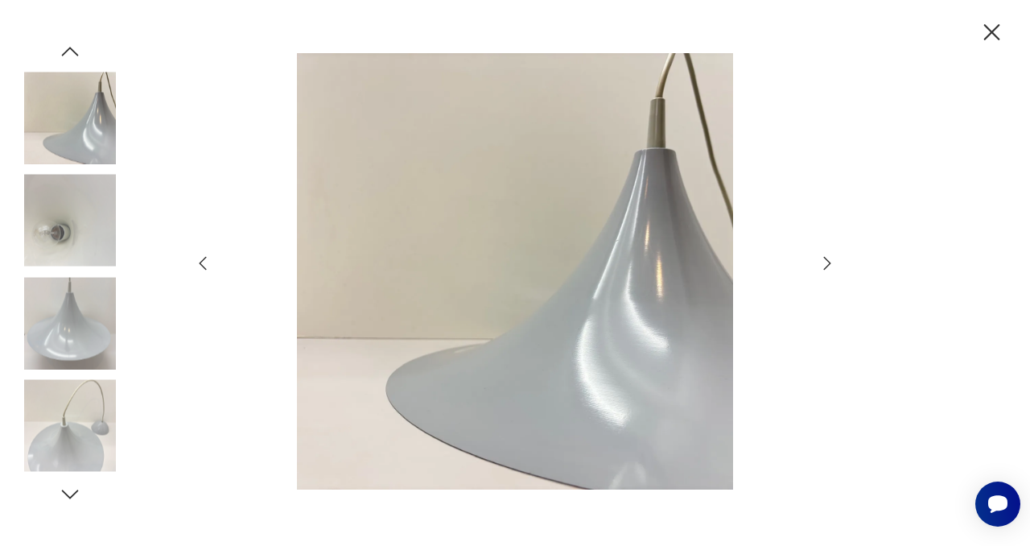
click at [828, 260] on icon "button" at bounding box center [827, 263] width 7 height 13
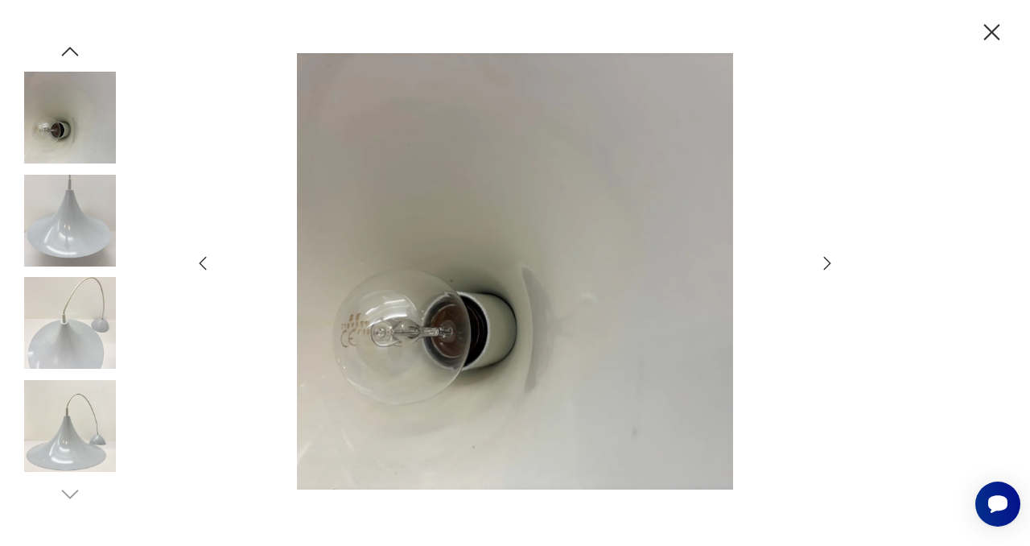
click at [828, 260] on icon "button" at bounding box center [827, 263] width 7 height 13
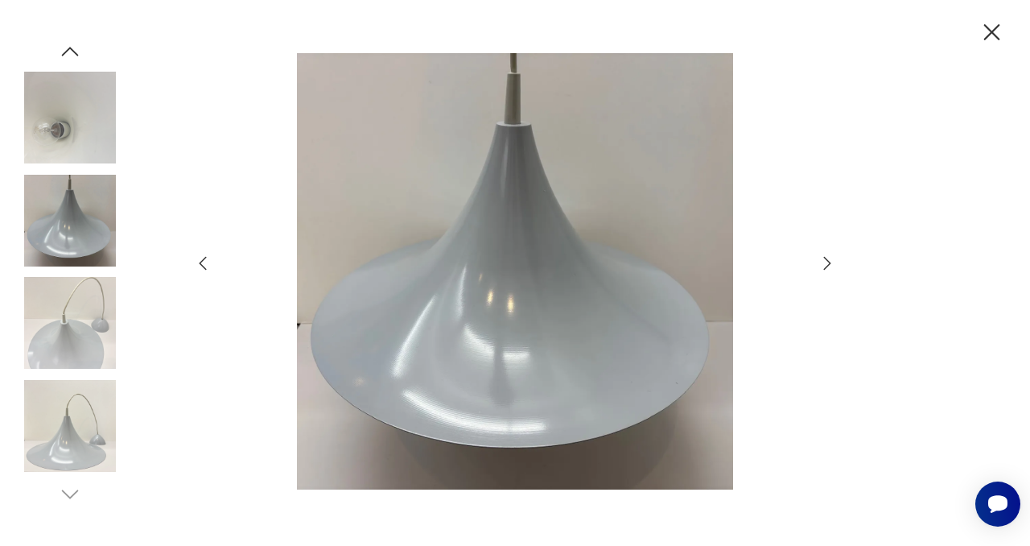
click at [203, 259] on icon "button" at bounding box center [203, 264] width 7 height 14
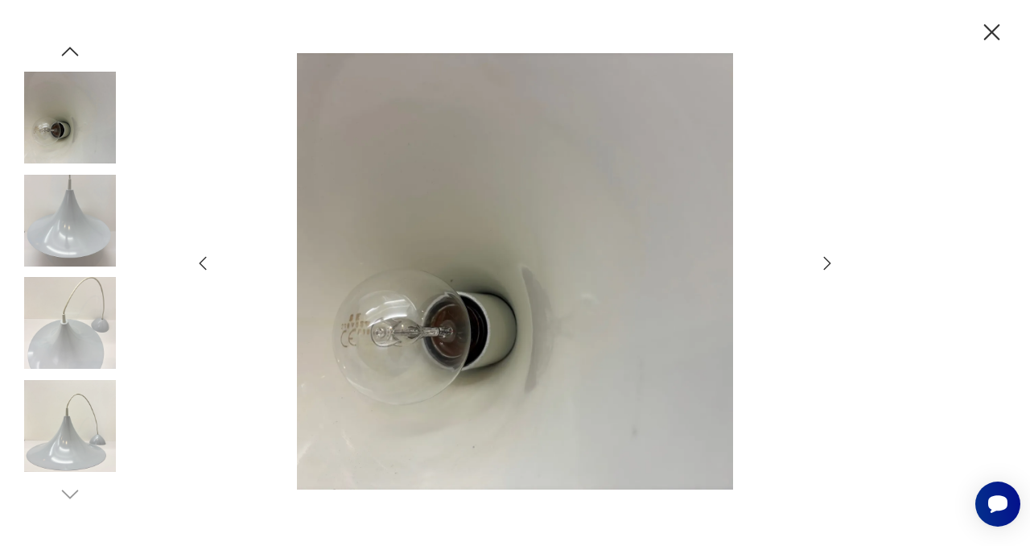
click at [828, 268] on icon "button" at bounding box center [827, 263] width 19 height 19
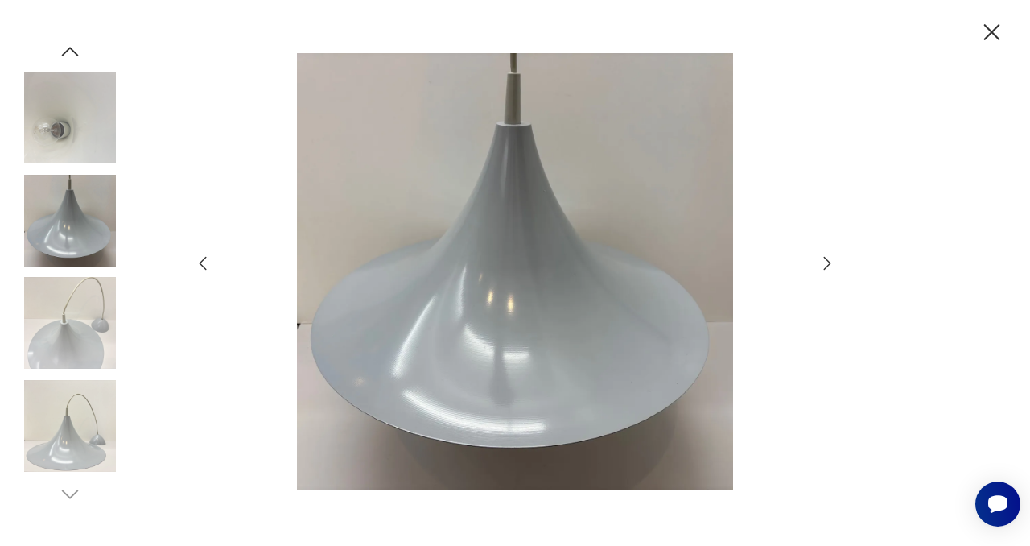
click at [828, 268] on icon "button" at bounding box center [827, 263] width 19 height 19
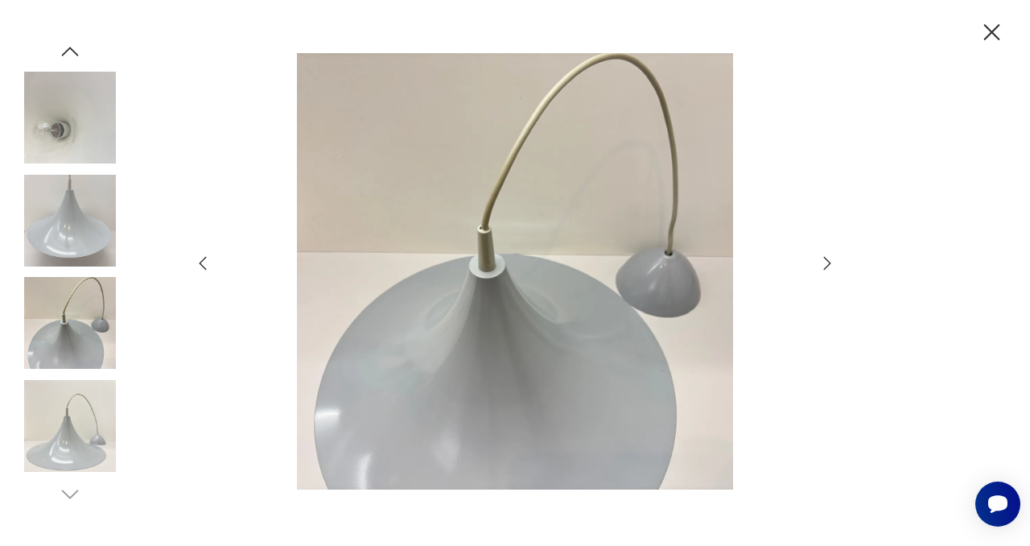
click at [828, 268] on icon "button" at bounding box center [827, 263] width 19 height 19
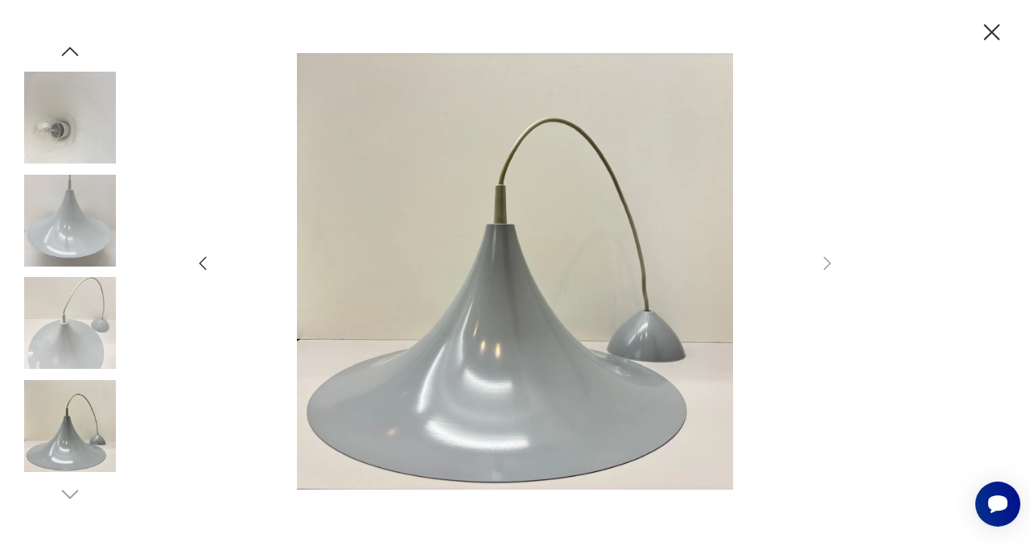
click at [995, 31] on icon "button" at bounding box center [992, 33] width 28 height 28
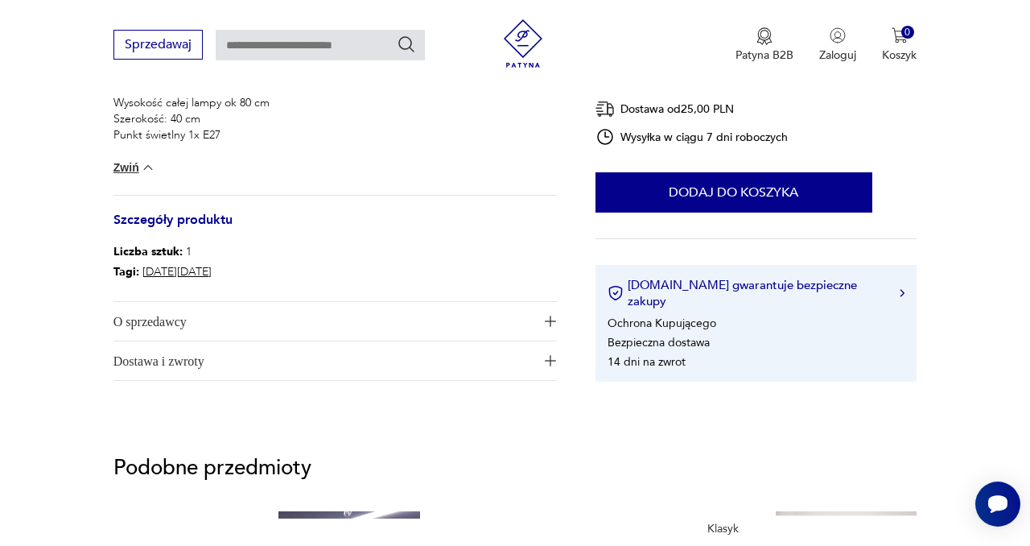
scroll to position [828, 0]
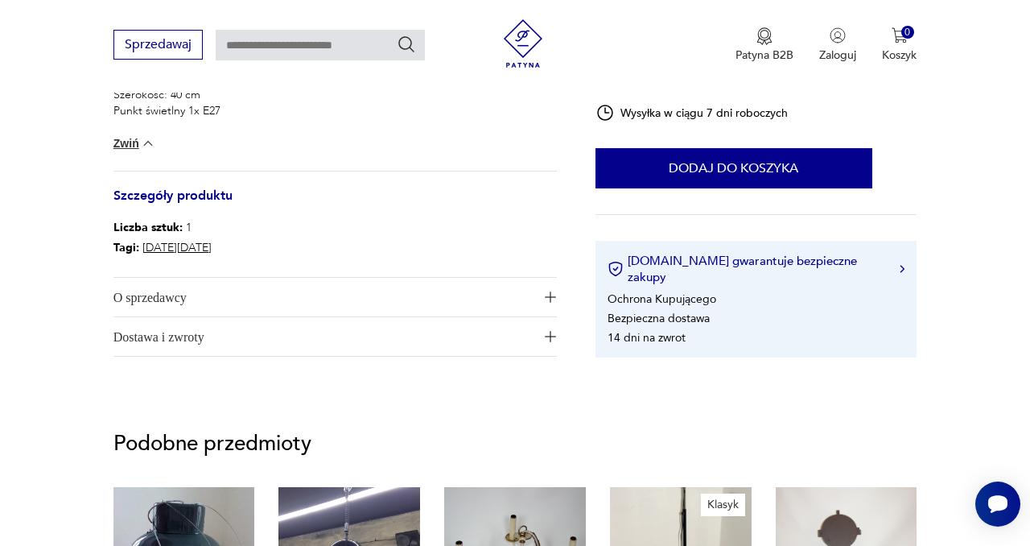
click at [551, 298] on img "button" at bounding box center [550, 296] width 11 height 11
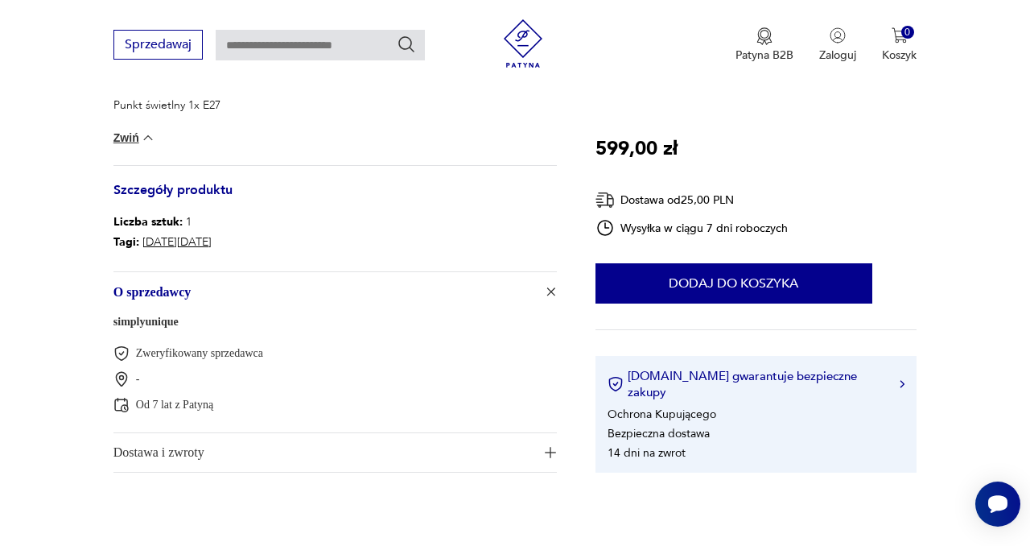
scroll to position [829, 0]
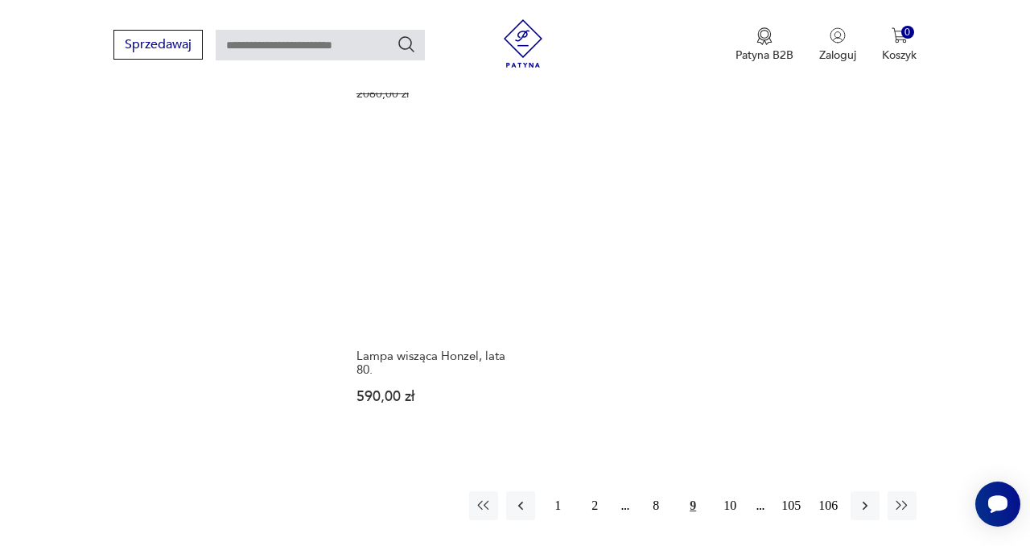
scroll to position [2237, 0]
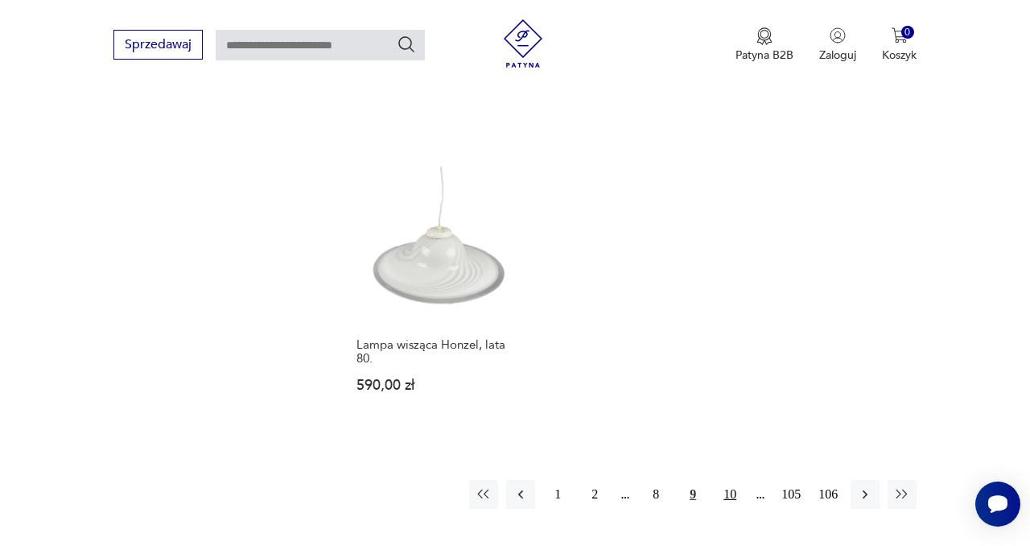
click at [730, 480] on button "10" at bounding box center [730, 494] width 29 height 29
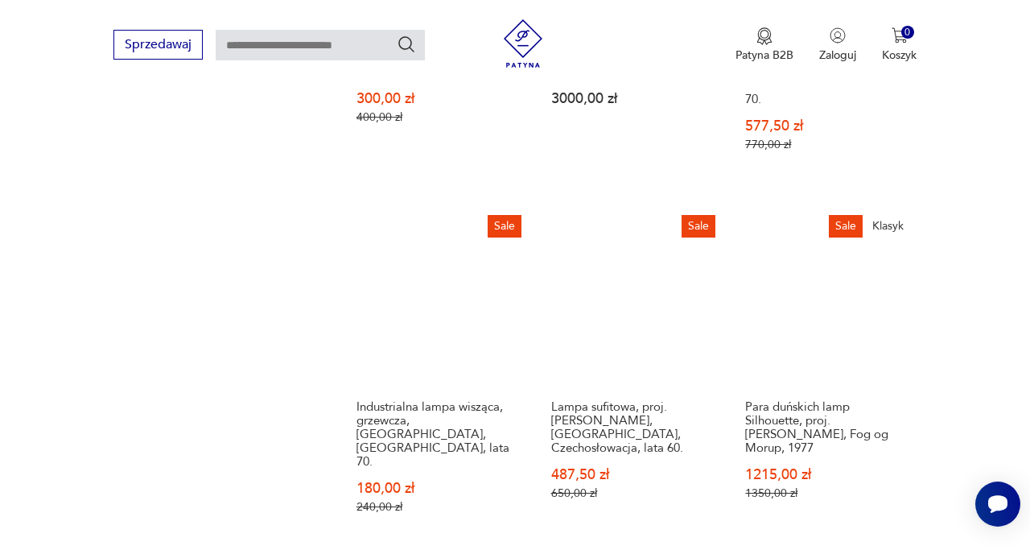
scroll to position [1894, 0]
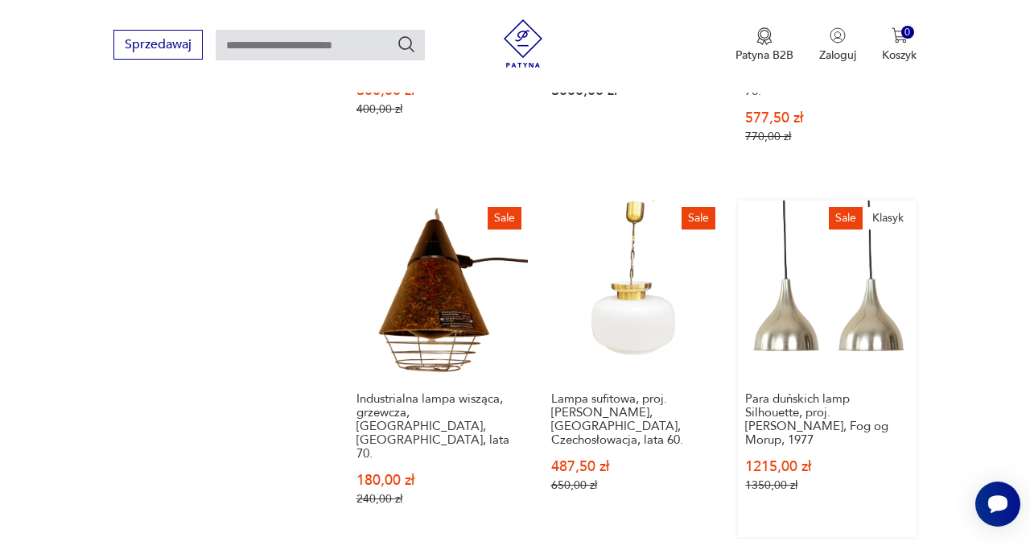
click at [826, 280] on link "Sale Klasyk Para duńskich lamp Silhouette, proj. [PERSON_NAME], Fog og Morup, 1…" at bounding box center [827, 368] width 179 height 336
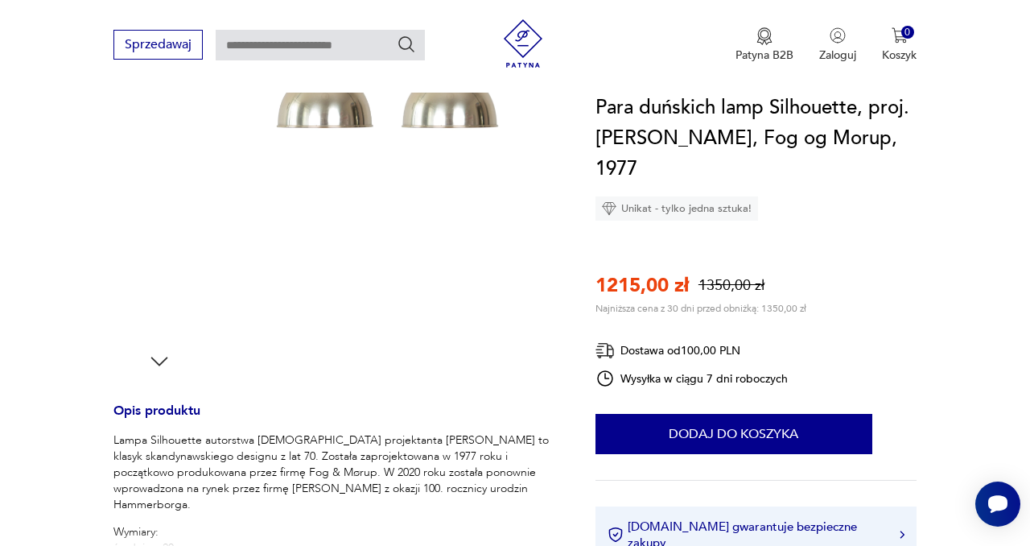
scroll to position [356, 0]
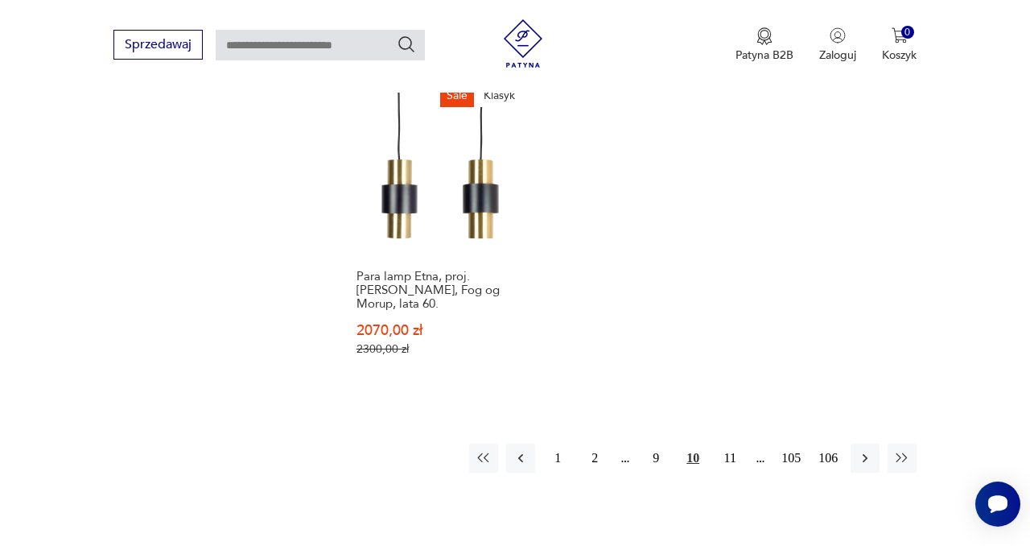
scroll to position [2402, 0]
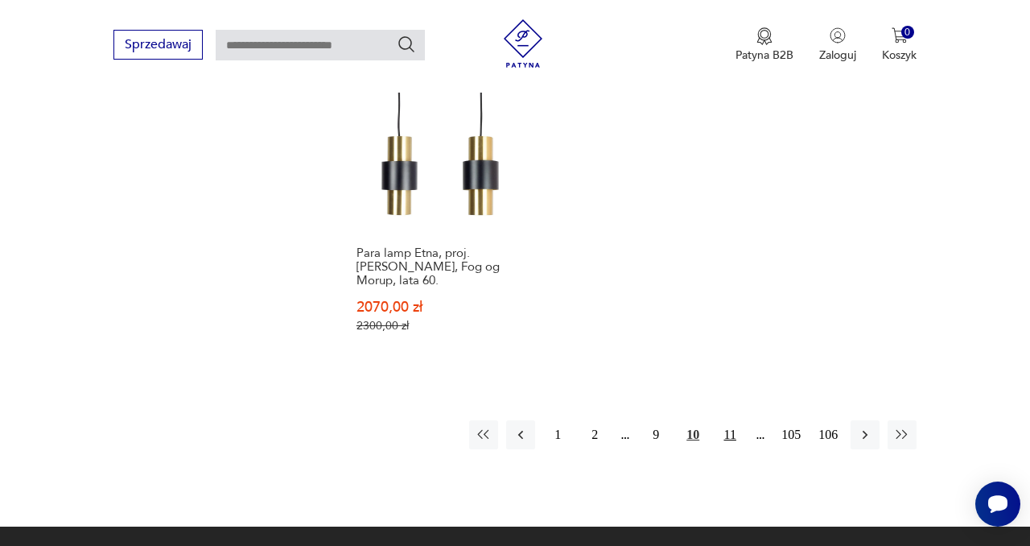
click at [724, 420] on button "11" at bounding box center [730, 434] width 29 height 29
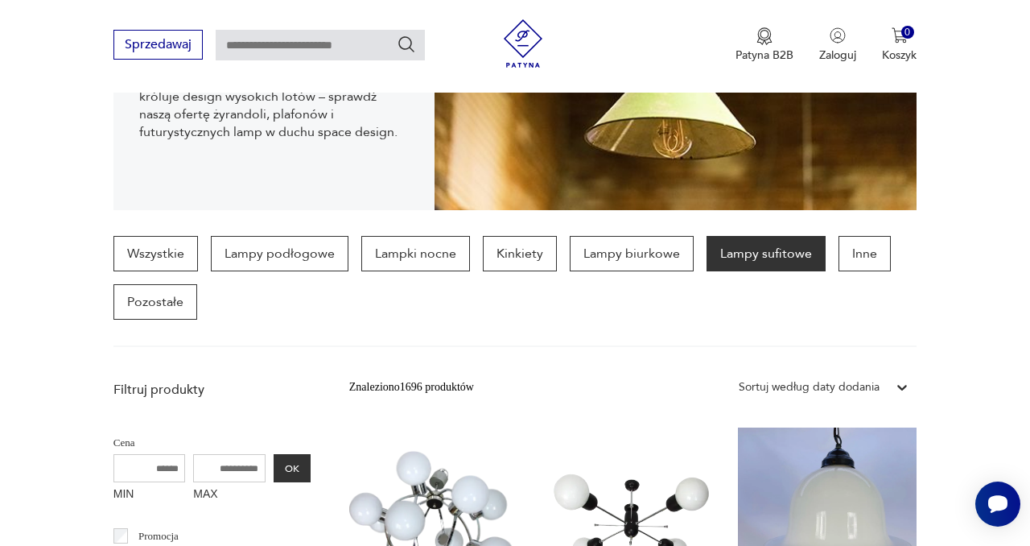
scroll to position [308, 0]
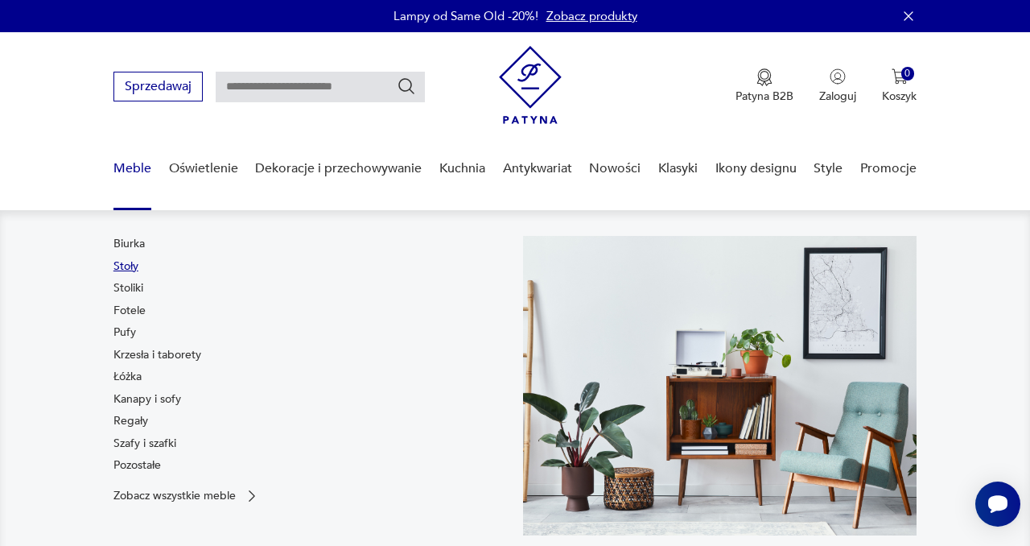
click at [130, 267] on link "Stoły" at bounding box center [126, 266] width 25 height 16
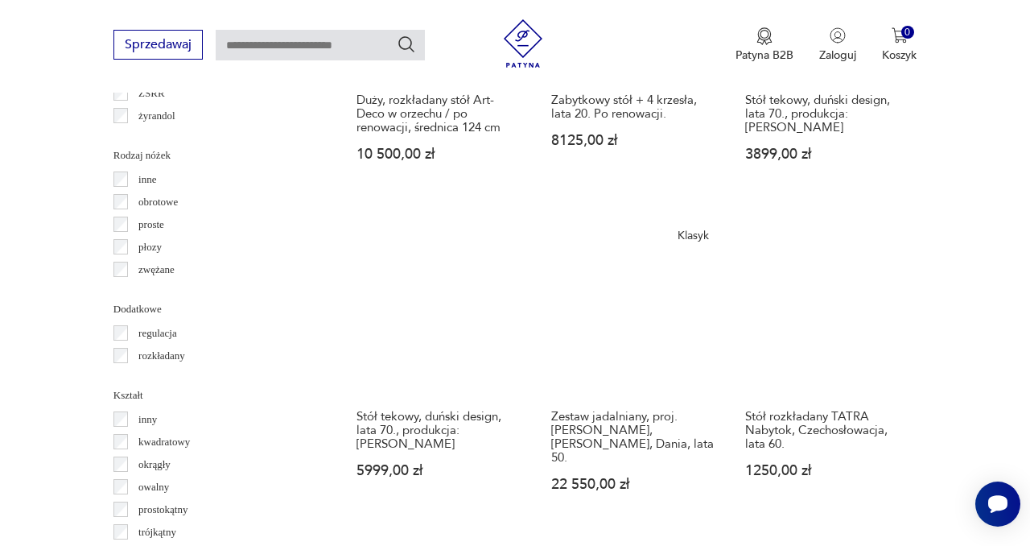
scroll to position [1823, 0]
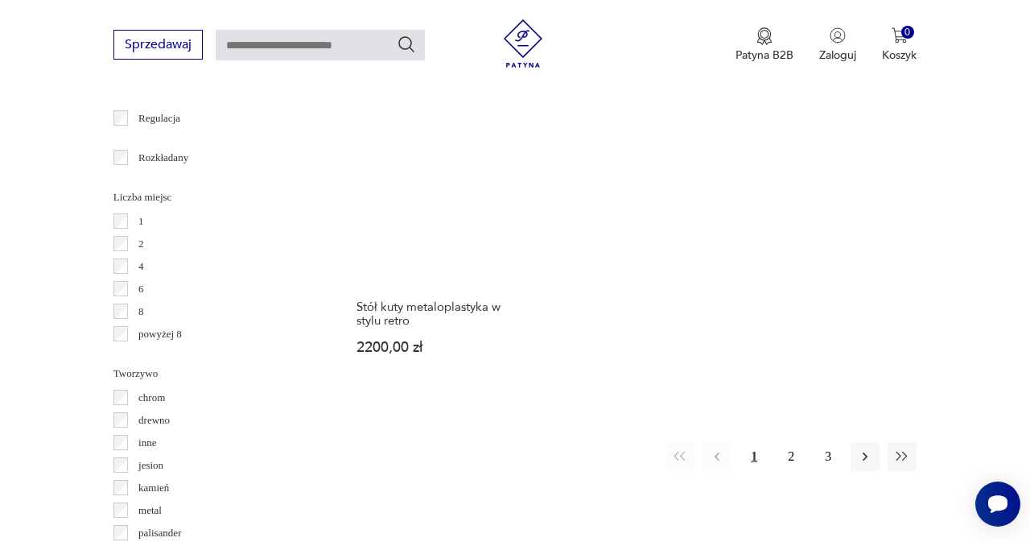
scroll to position [2268, 0]
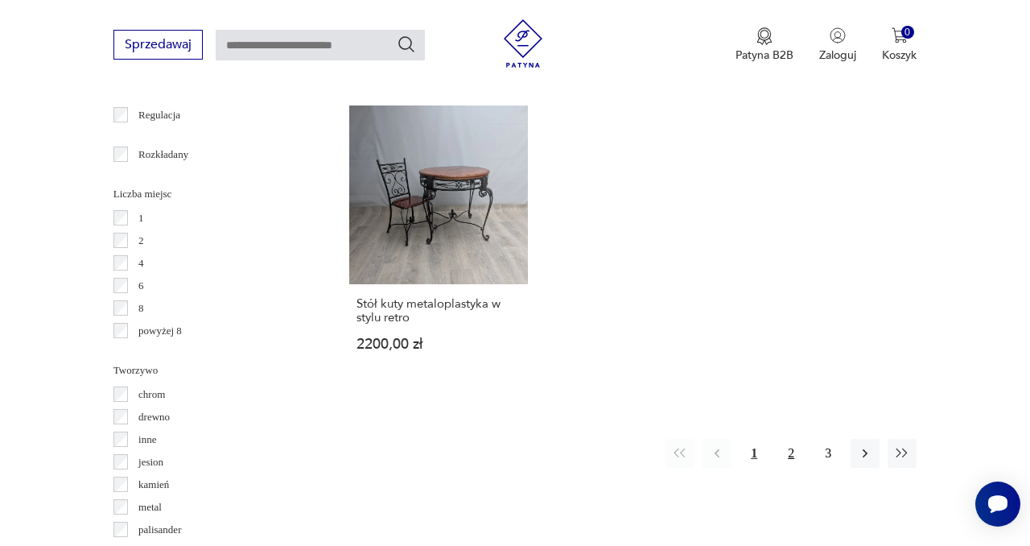
click at [795, 439] on button "2" at bounding box center [791, 453] width 29 height 29
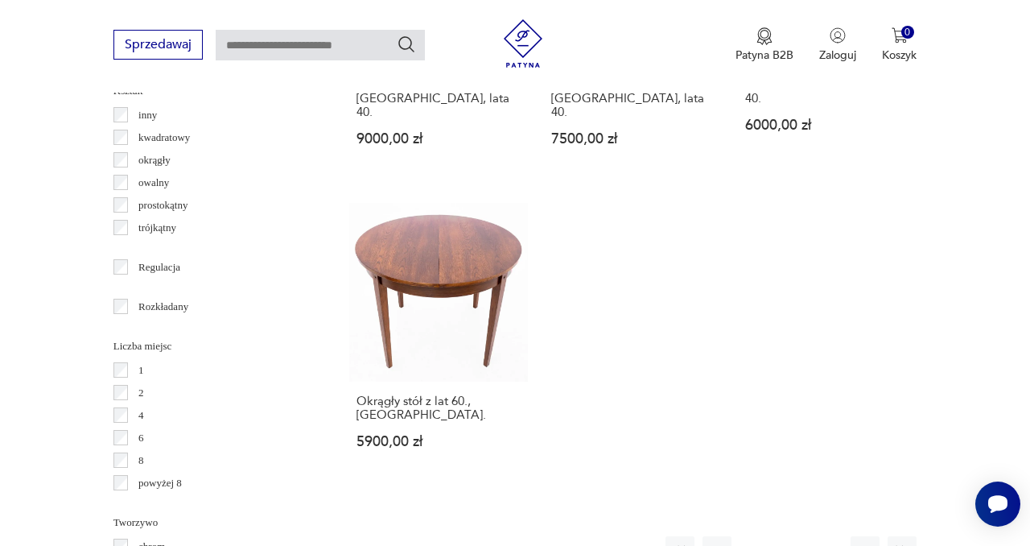
scroll to position [2128, 0]
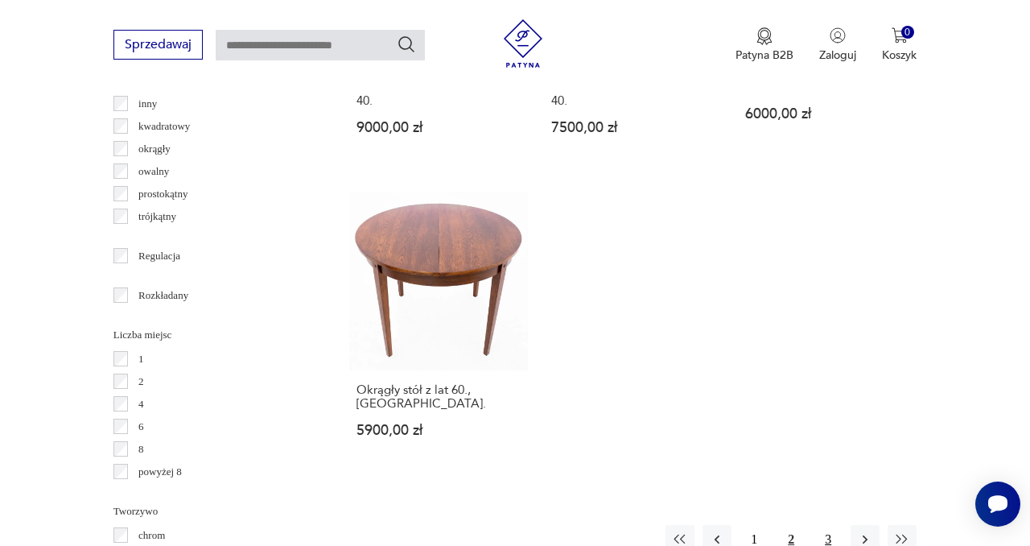
click at [832, 525] on button "3" at bounding box center [828, 539] width 29 height 29
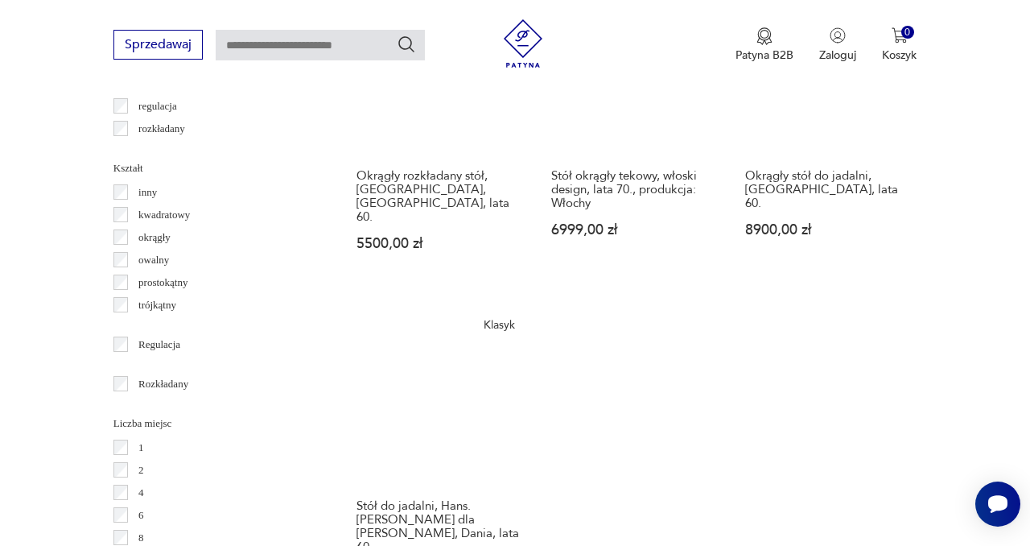
scroll to position [2045, 0]
